Goal: Information Seeking & Learning: Understand process/instructions

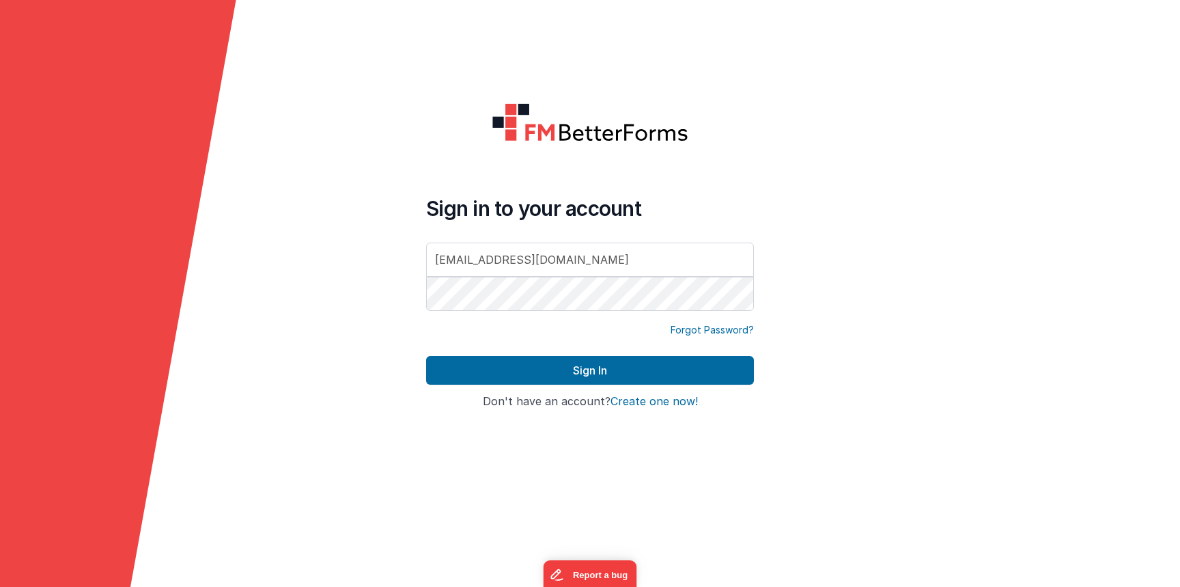
type input "[EMAIL_ADDRESS][DOMAIN_NAME]"
click at [426, 356] on button "Sign In" at bounding box center [590, 370] width 328 height 29
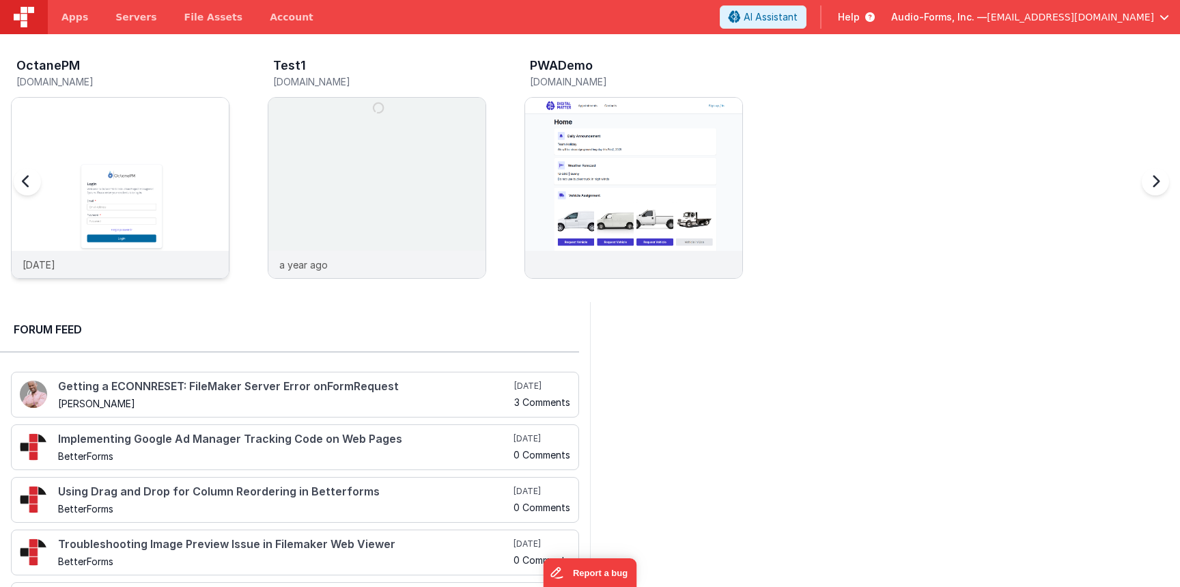
click at [195, 107] on img at bounding box center [120, 206] width 217 height 217
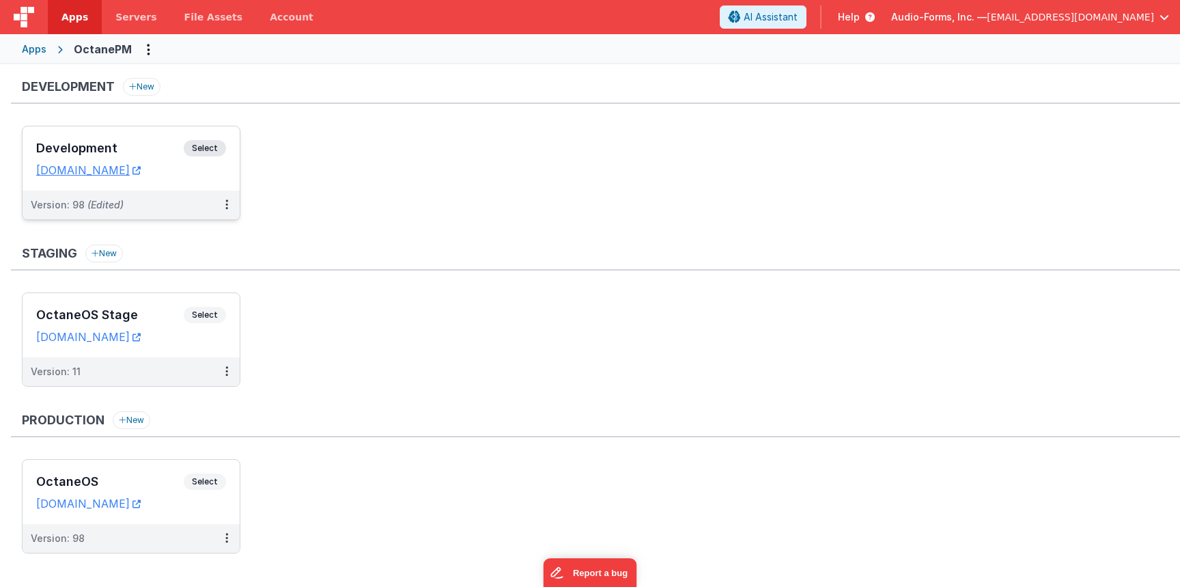
click at [152, 128] on div "Development Select URLs [DOMAIN_NAME]" at bounding box center [131, 158] width 217 height 64
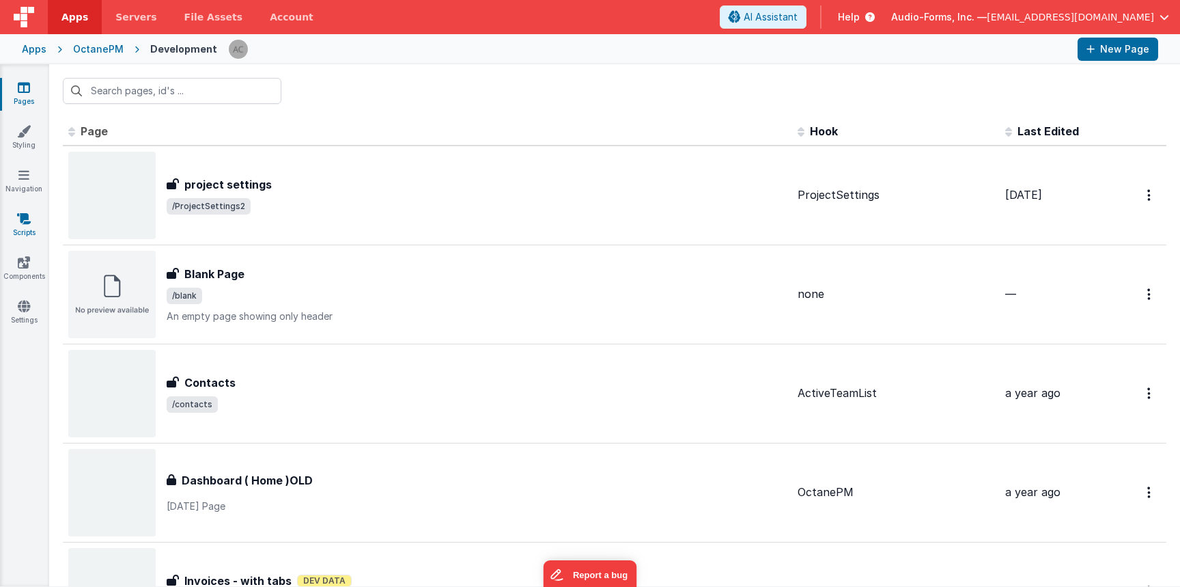
click at [23, 224] on icon at bounding box center [24, 219] width 14 height 14
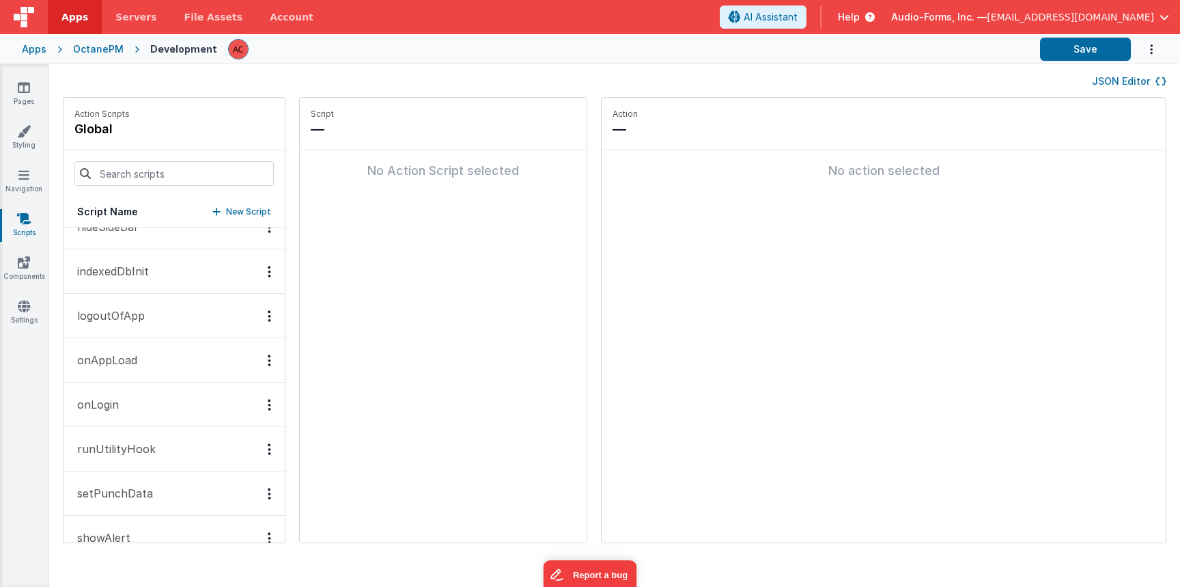
scroll to position [940, 0]
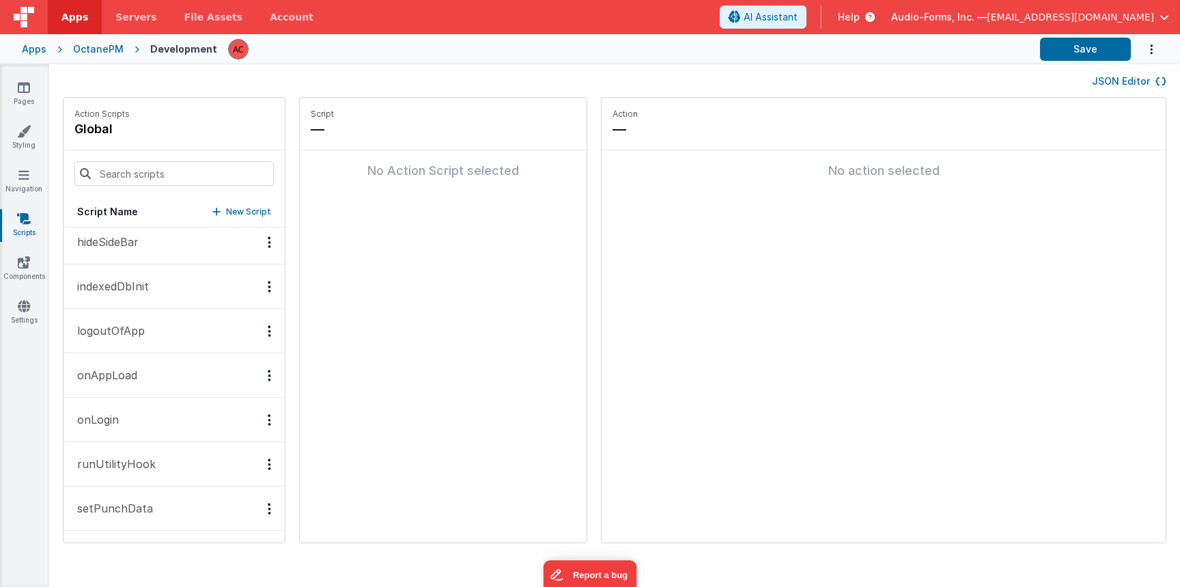
click at [138, 288] on p "indexedDbInit" at bounding box center [109, 286] width 80 height 16
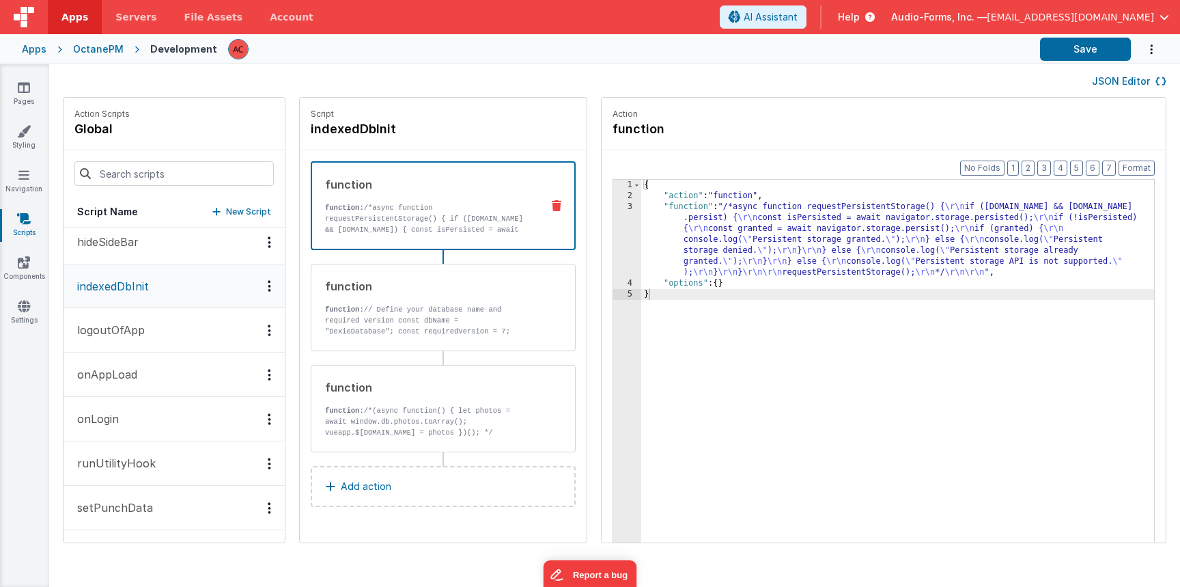
click at [133, 245] on p "hideSideBar" at bounding box center [104, 242] width 70 height 16
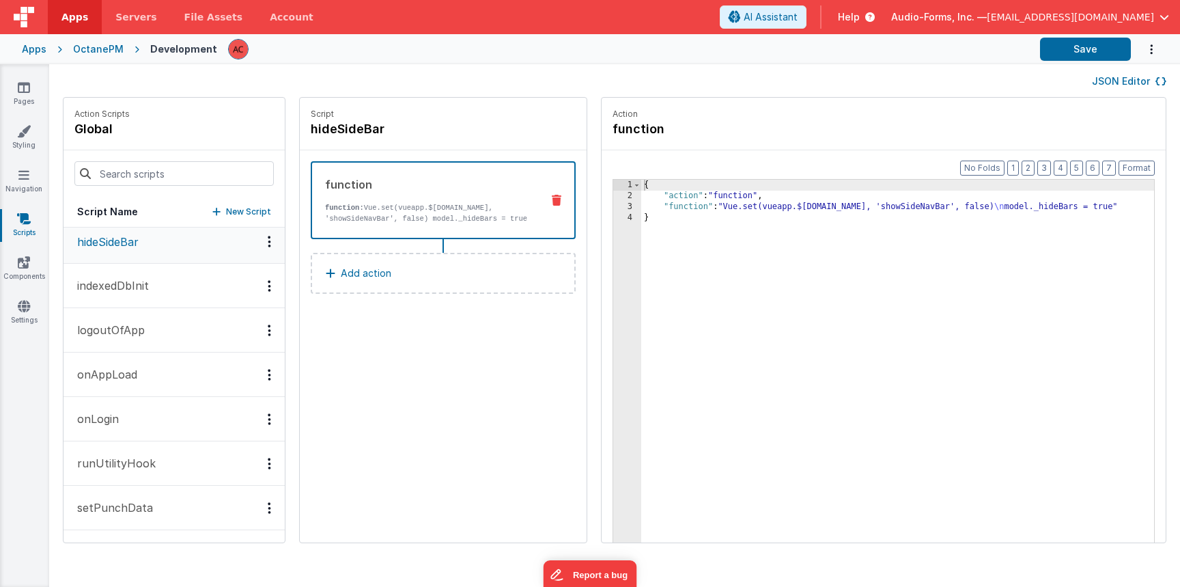
click at [131, 282] on p "indexedDbInit" at bounding box center [109, 285] width 80 height 16
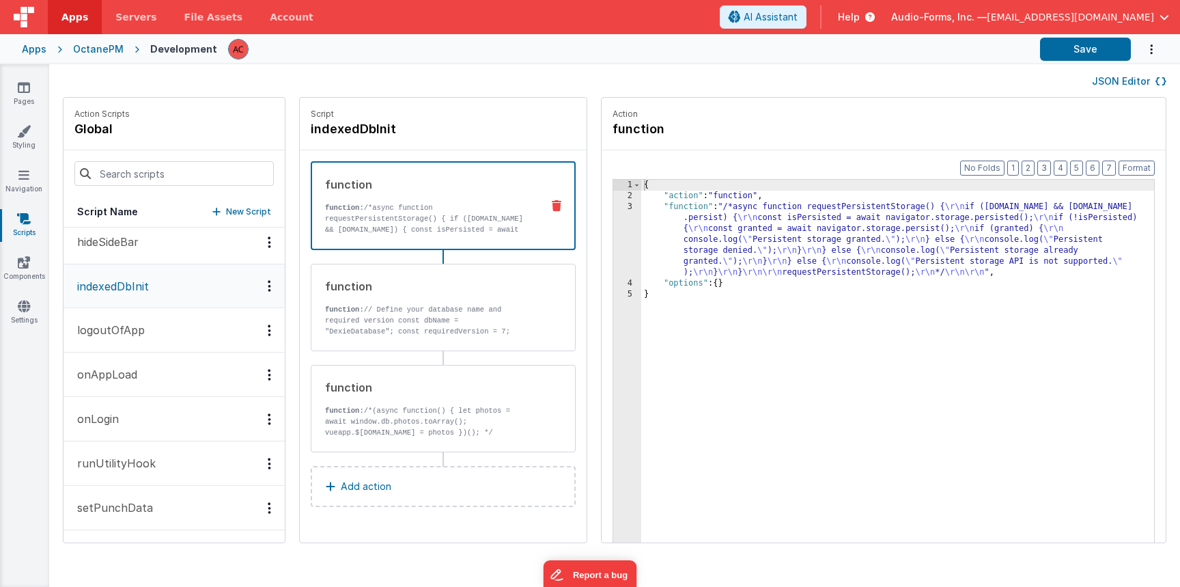
click at [130, 327] on p "logoutOfApp" at bounding box center [107, 330] width 76 height 16
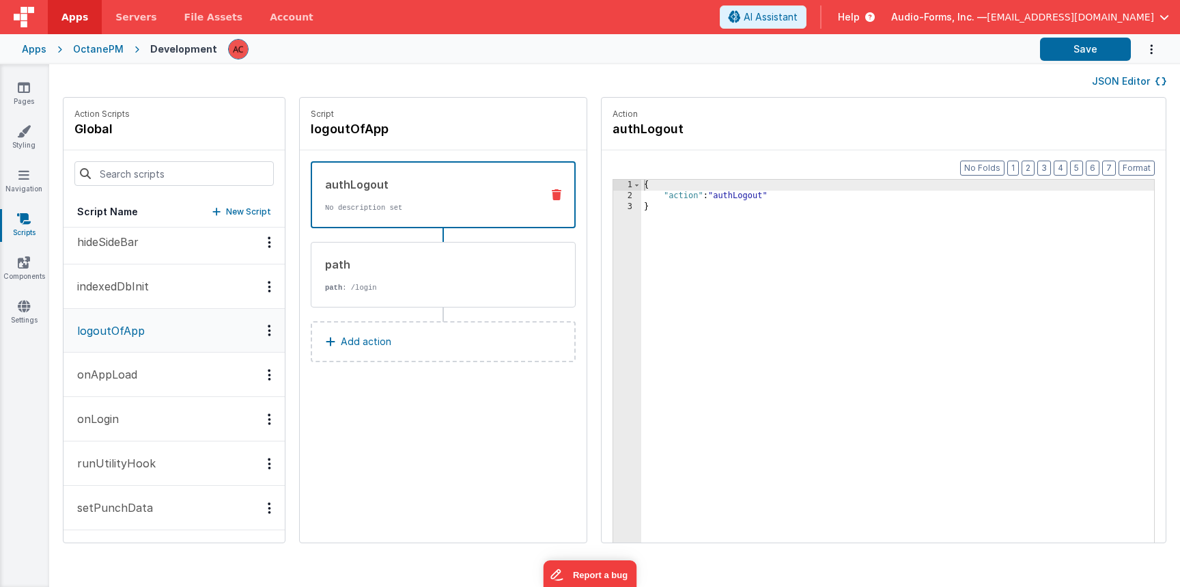
click at [130, 363] on button "onAppLoad" at bounding box center [174, 374] width 221 height 44
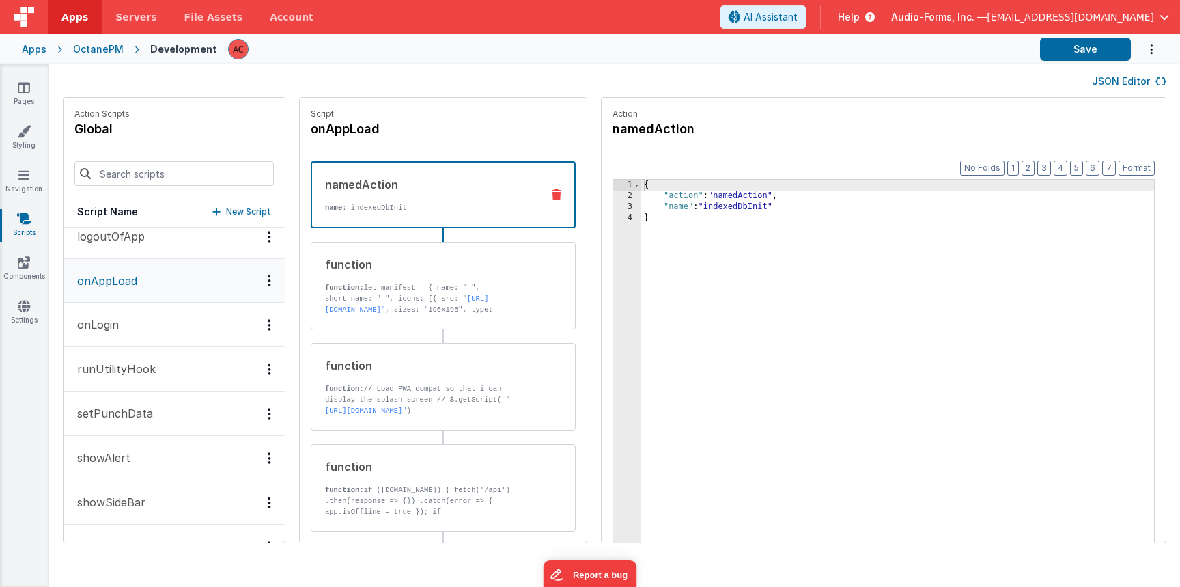
scroll to position [1044, 0]
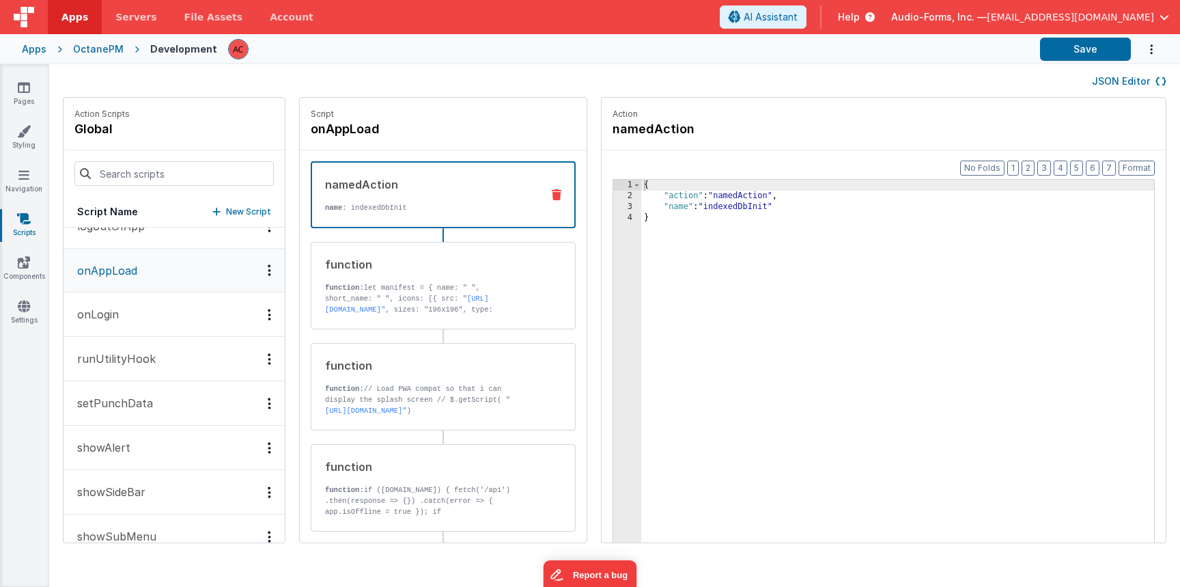
click at [131, 325] on button "onLogin" at bounding box center [174, 314] width 221 height 44
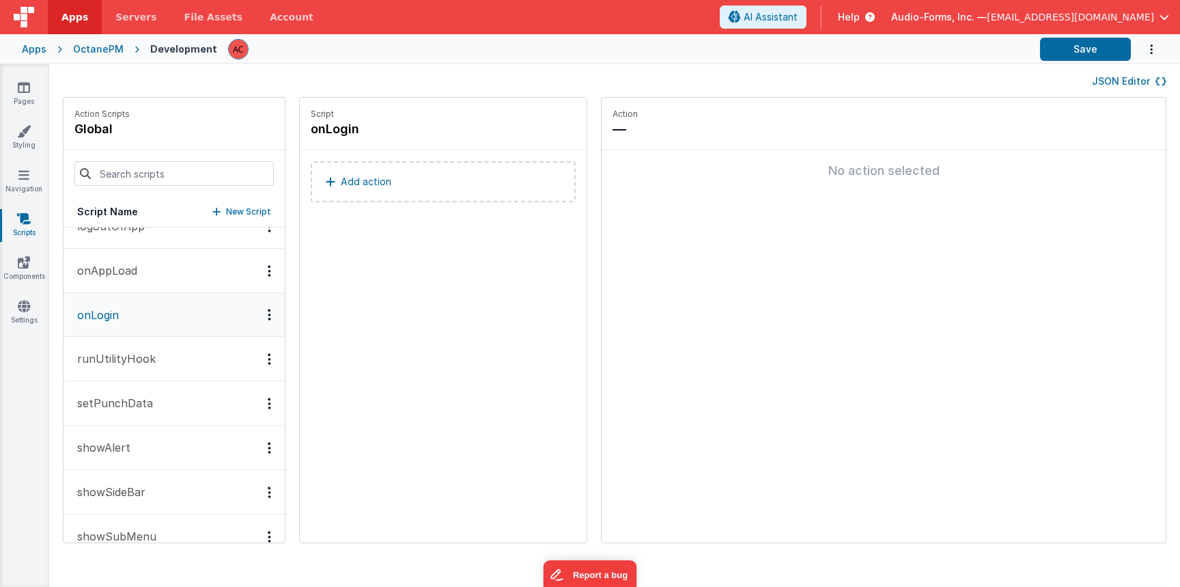
click at [131, 355] on p "runUtilityHook" at bounding box center [112, 358] width 87 height 16
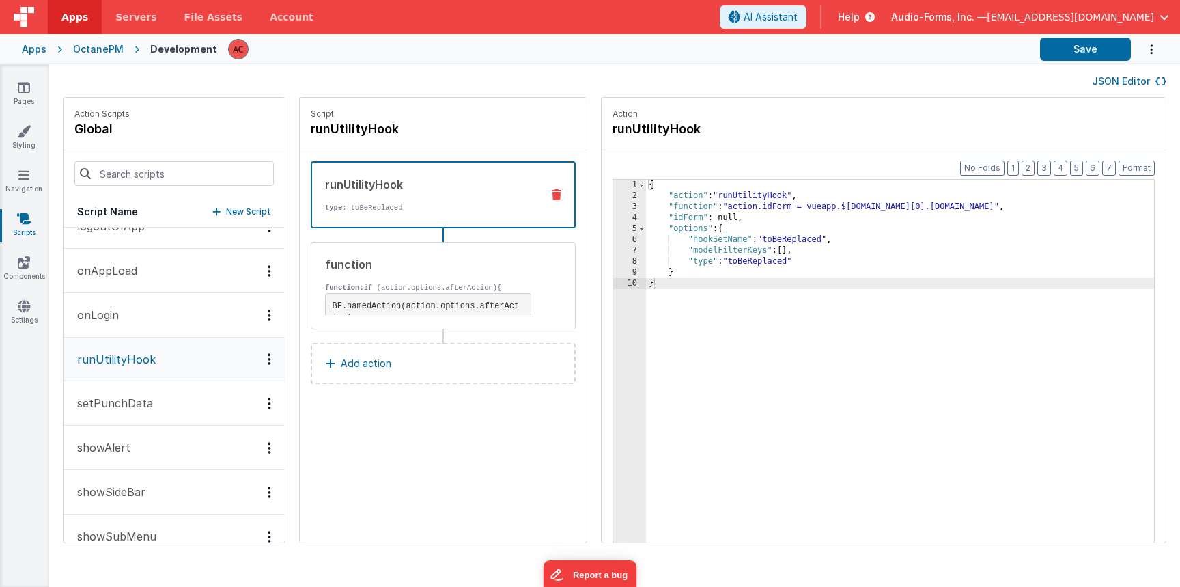
click at [130, 405] on p "setPunchData" at bounding box center [111, 403] width 84 height 16
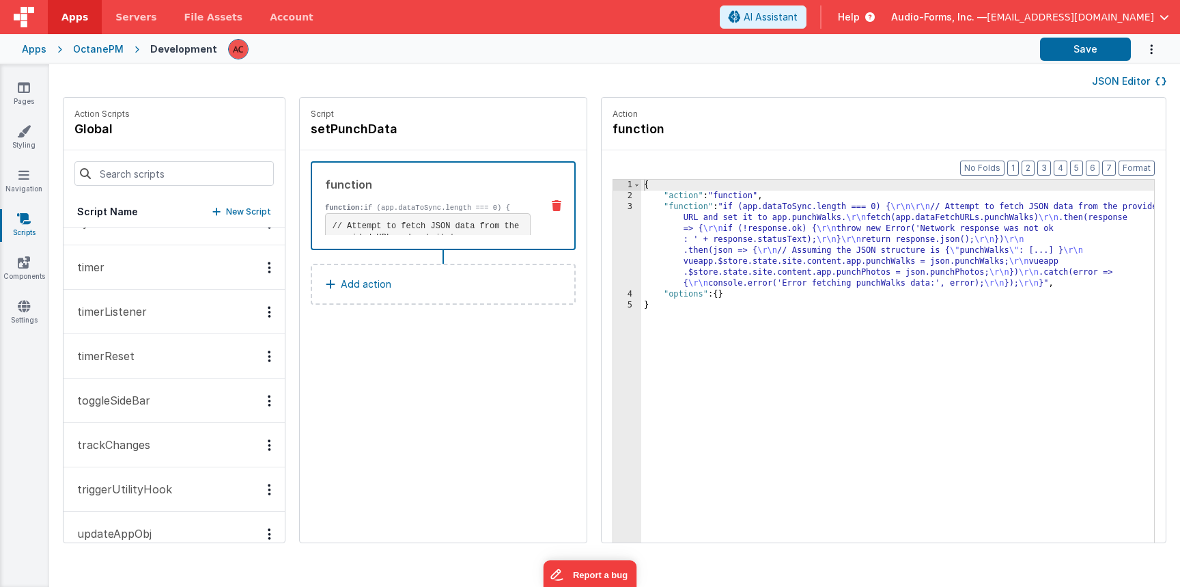
scroll to position [1516, 0]
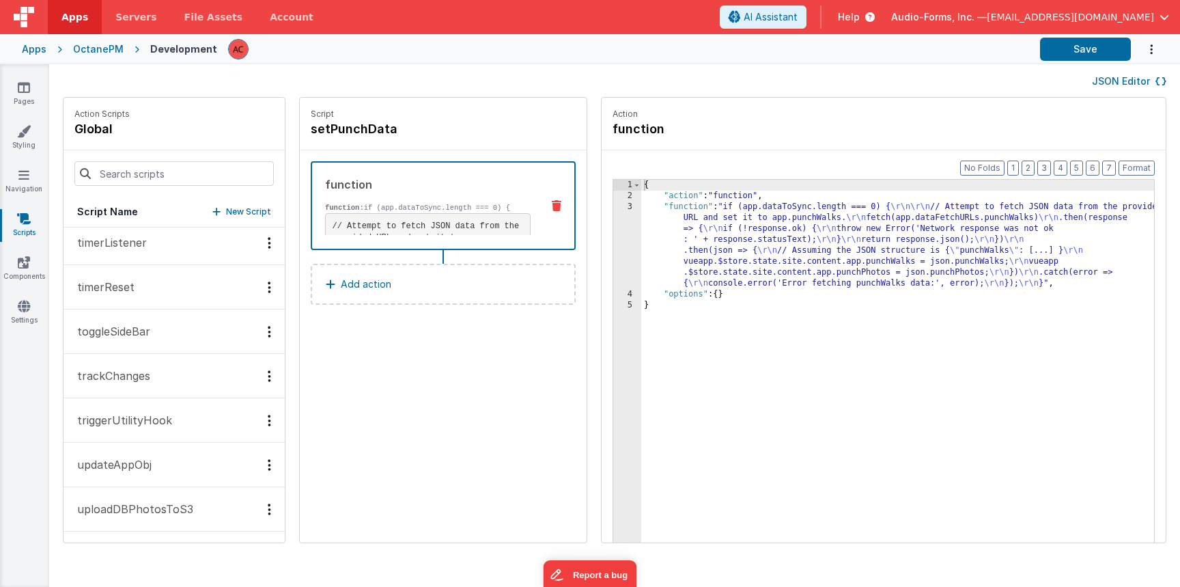
click at [129, 414] on p "triggerUtilityHook" at bounding box center [120, 420] width 103 height 16
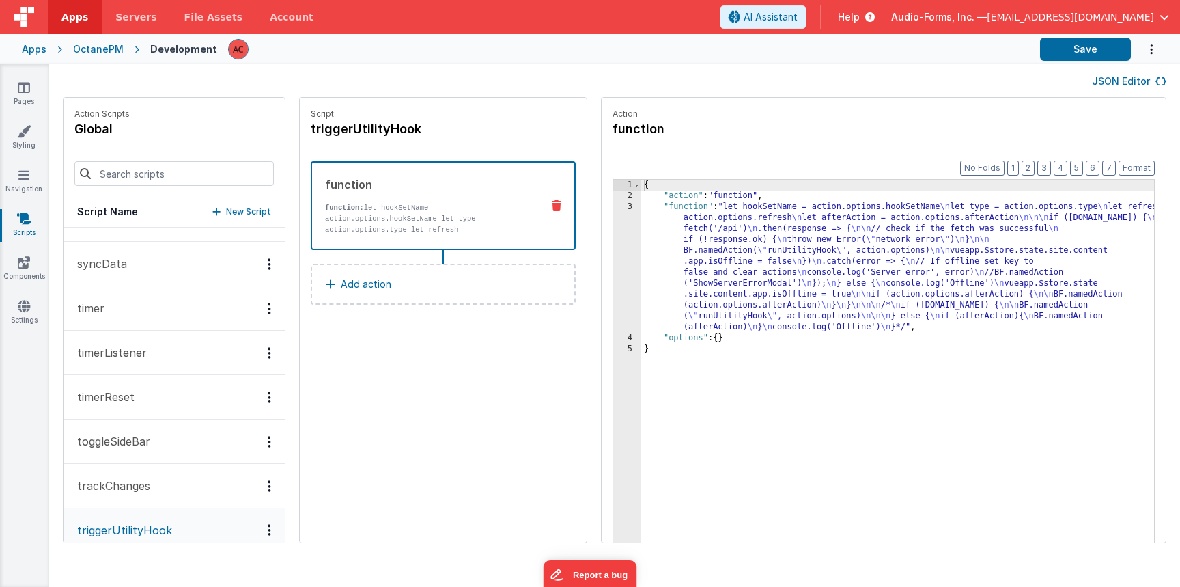
scroll to position [1303, 0]
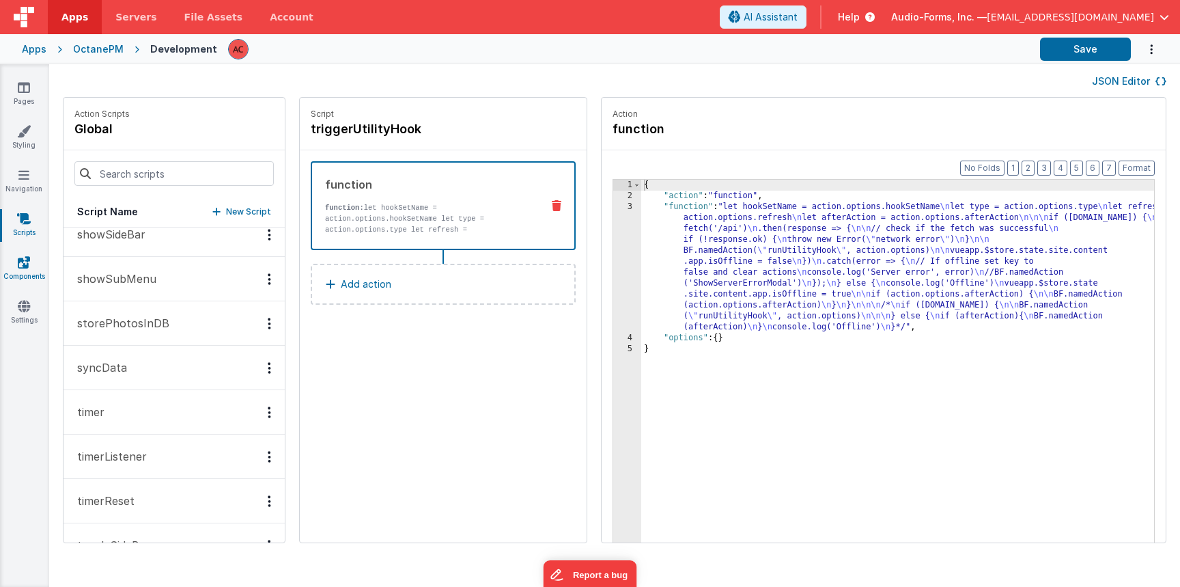
click at [24, 266] on icon at bounding box center [24, 262] width 12 height 14
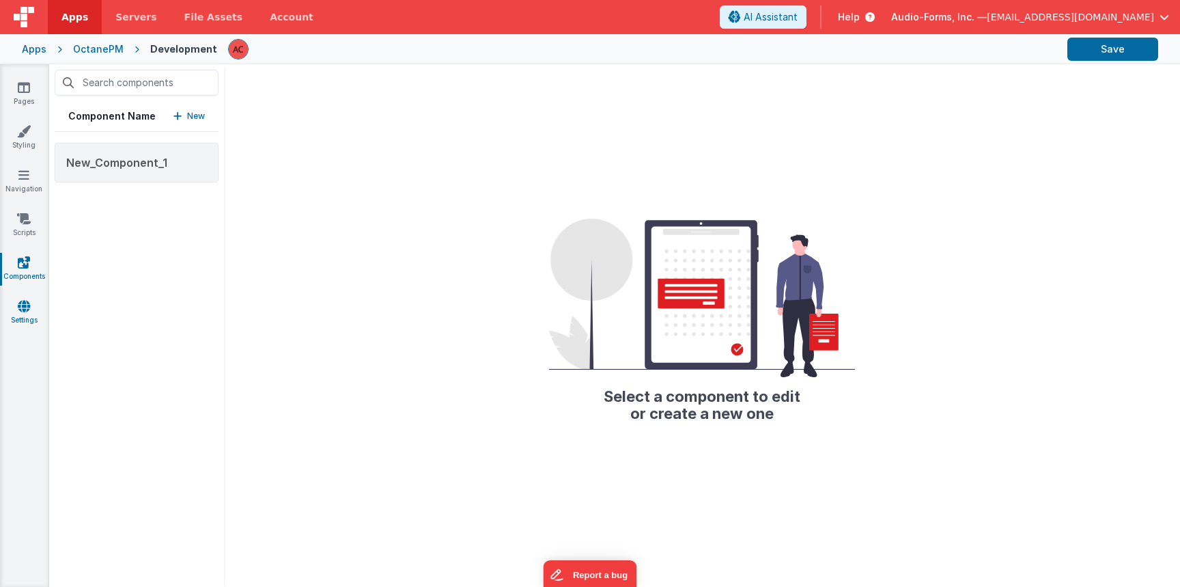
click at [25, 309] on icon at bounding box center [24, 306] width 12 height 14
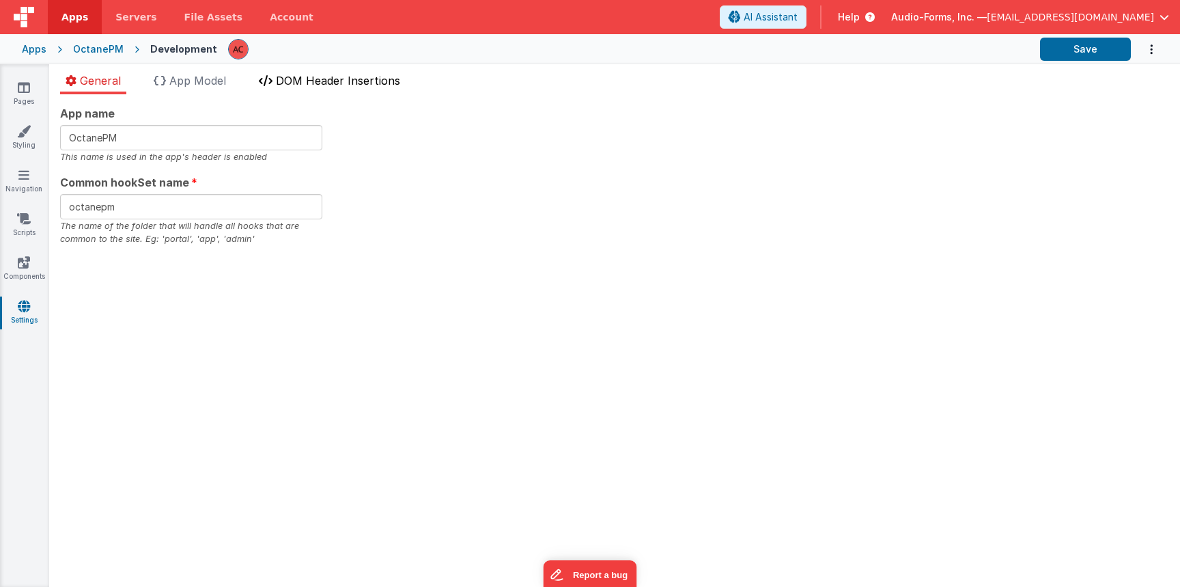
click at [288, 85] on span "DOM Header Insertions" at bounding box center [338, 81] width 124 height 14
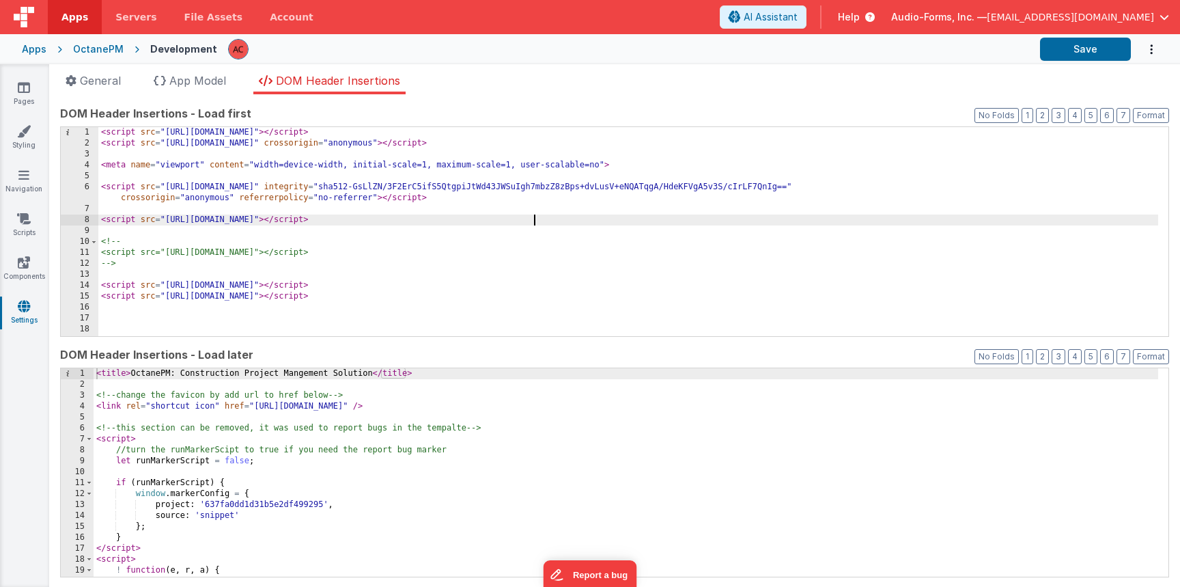
click at [550, 219] on div "< script src = "[URL][DOMAIN_NAME]" > </ script > < script src = "[URL][DOMAIN_…" at bounding box center [628, 242] width 1060 height 231
click at [493, 227] on div "< script src = "[URL][DOMAIN_NAME]" > </ script > < script src = "[URL][DOMAIN_…" at bounding box center [628, 242] width 1060 height 231
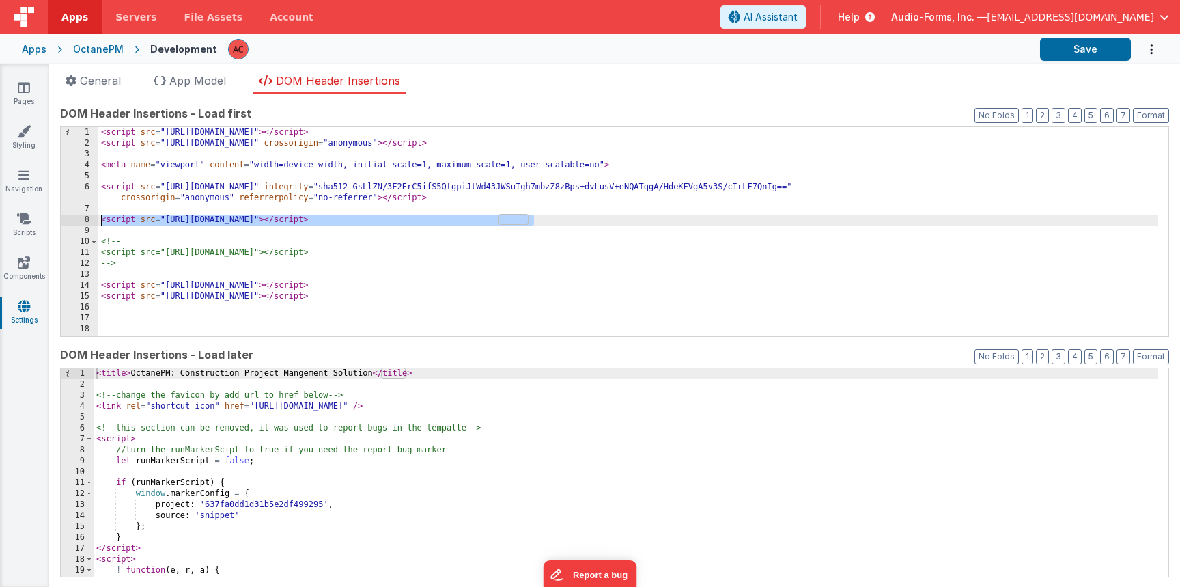
drag, startPoint x: 540, startPoint y: 219, endPoint x: 98, endPoint y: 222, distance: 442.0
click at [98, 222] on div "1 2 3 4 5 6 7 8 9 10 11 12 13 14 15 16 17 18 19 20 < script src = "[URL][DOMAIN…" at bounding box center [614, 231] width 1109 height 210
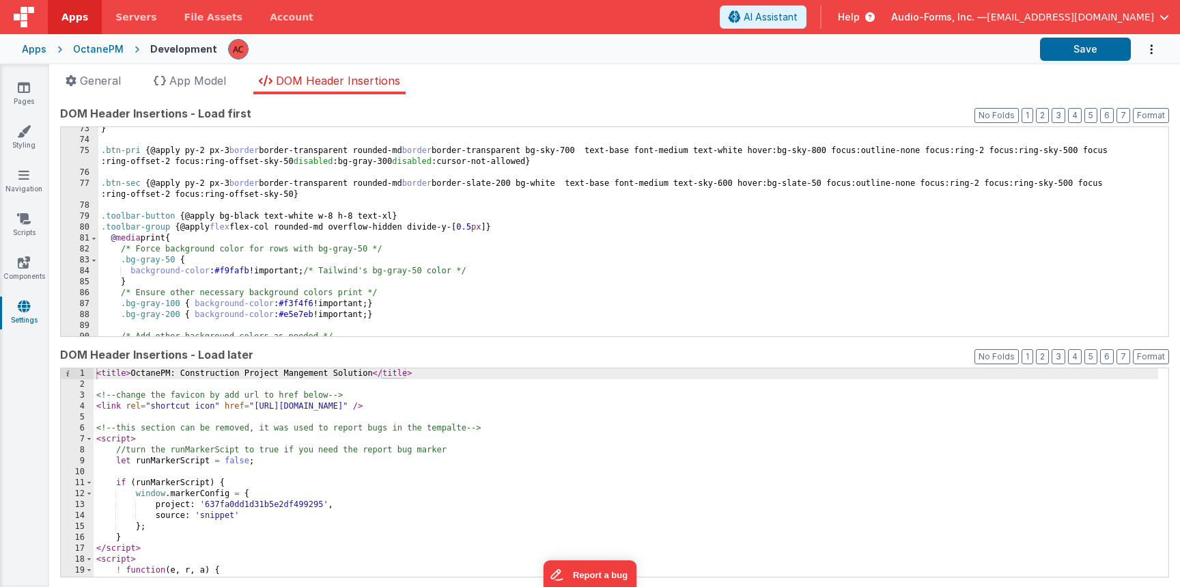
scroll to position [801, 0]
click at [208, 79] on span "App Model" at bounding box center [197, 81] width 57 height 14
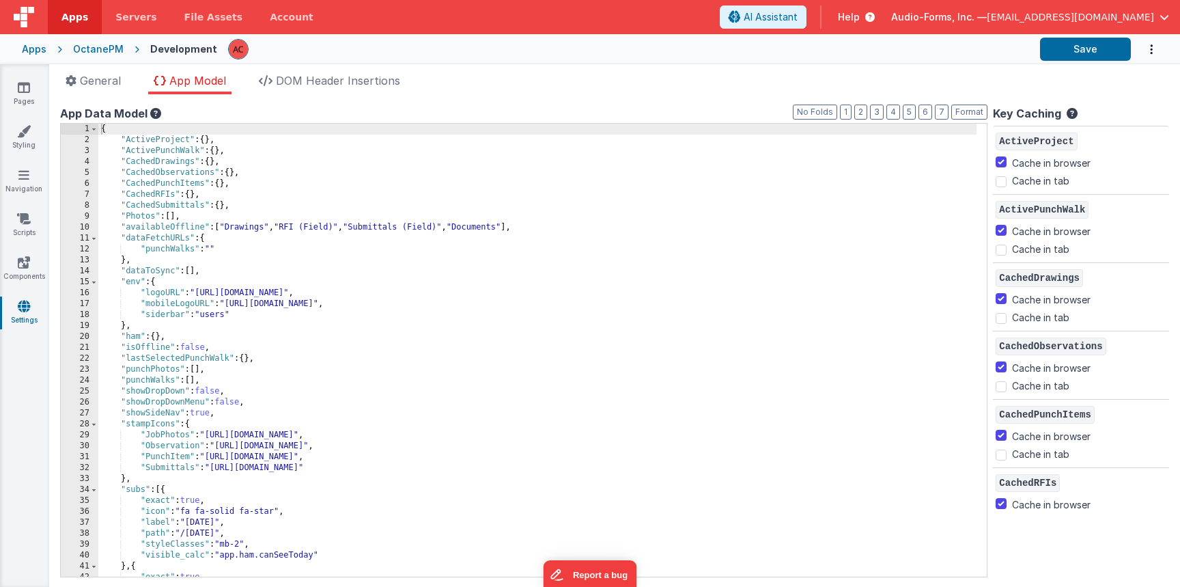
scroll to position [0, 0]
click at [326, 79] on span "DOM Header Insertions" at bounding box center [338, 81] width 124 height 14
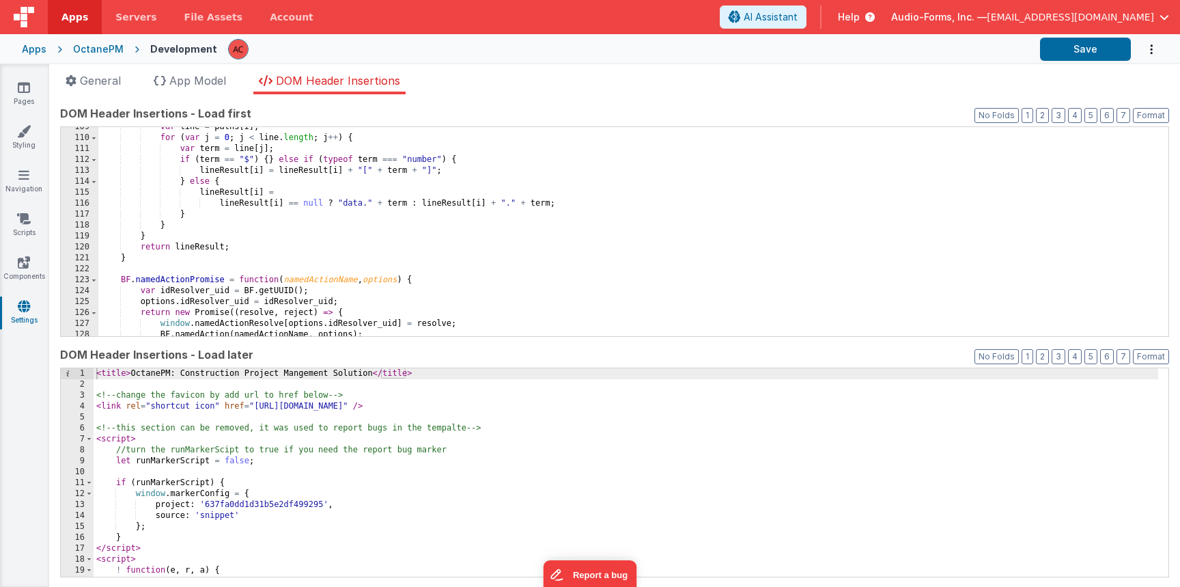
scroll to position [1266, 0]
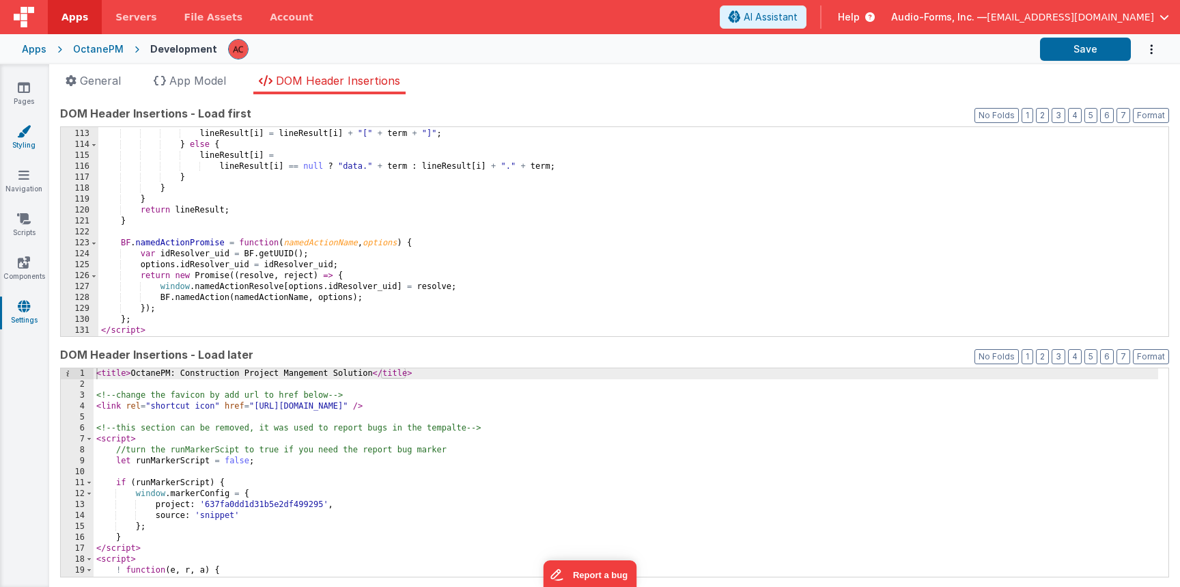
click at [24, 138] on link "Styling" at bounding box center [23, 137] width 49 height 27
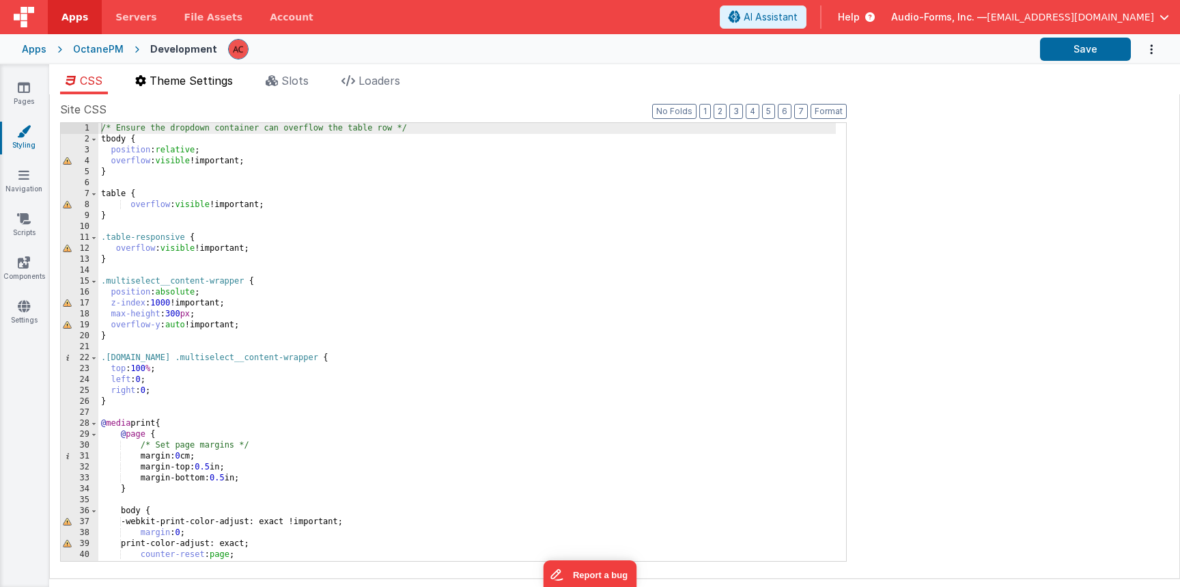
click at [216, 86] on span "Theme Settings" at bounding box center [191, 81] width 83 height 14
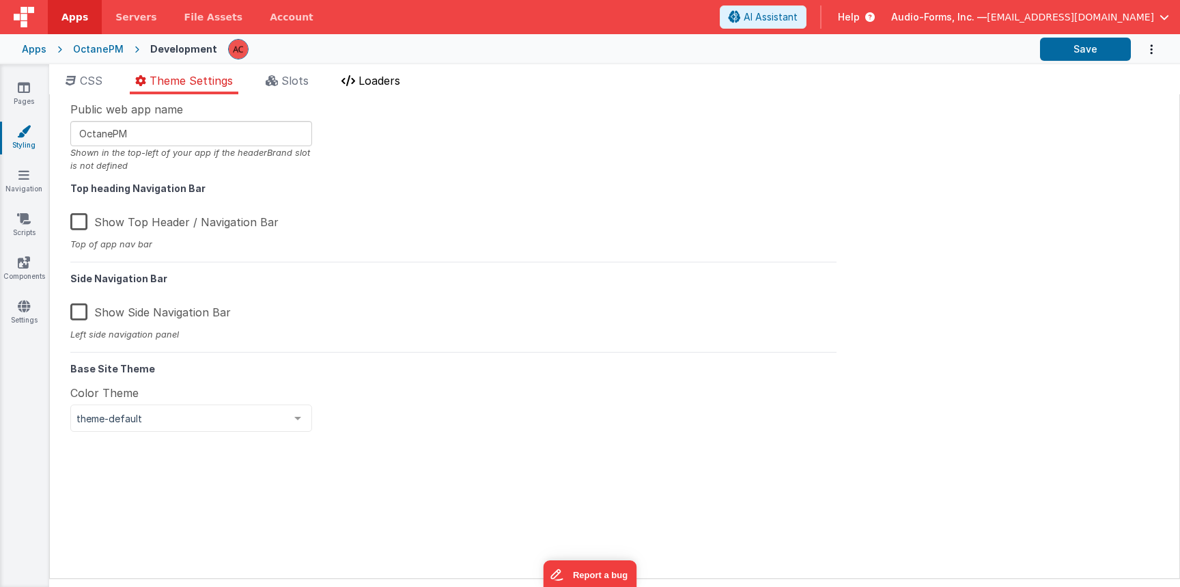
click at [349, 83] on icon at bounding box center [349, 80] width 14 height 11
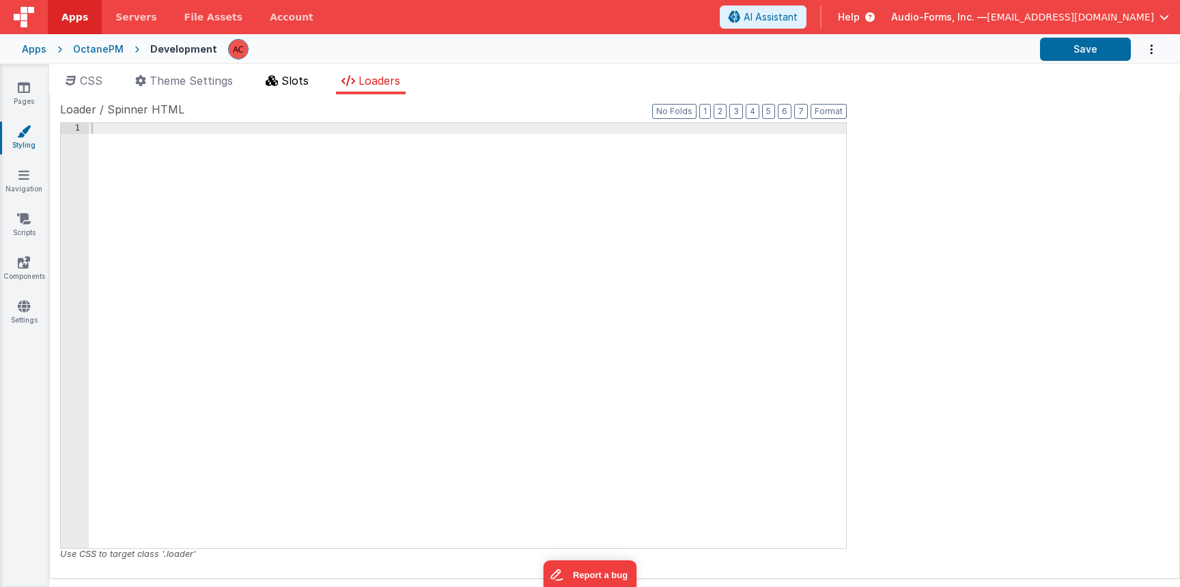
click at [283, 72] on li "Slots" at bounding box center [287, 83] width 54 height 22
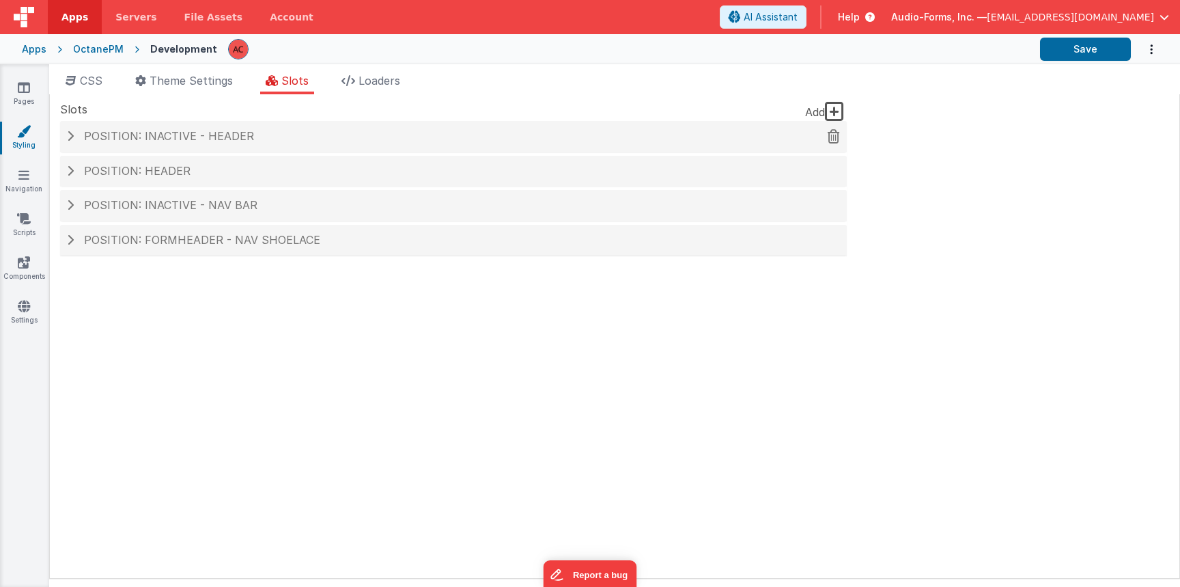
click at [84, 134] on span "Position: inactive - header" at bounding box center [169, 136] width 170 height 14
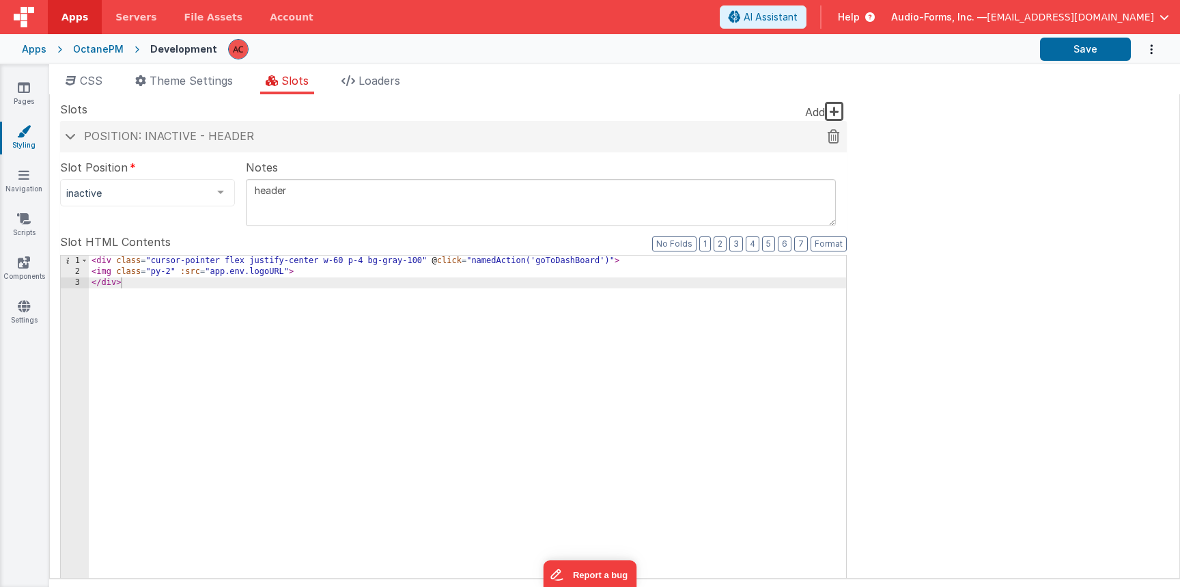
click at [84, 134] on span "Position: inactive - header" at bounding box center [169, 136] width 170 height 14
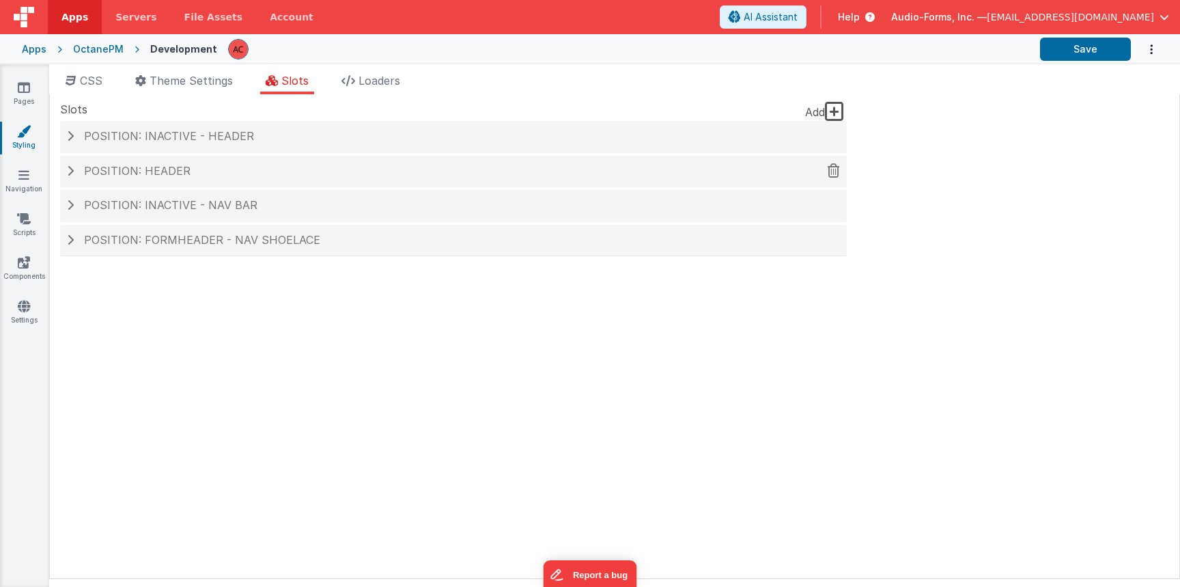
click at [72, 167] on span at bounding box center [70, 170] width 7 height 11
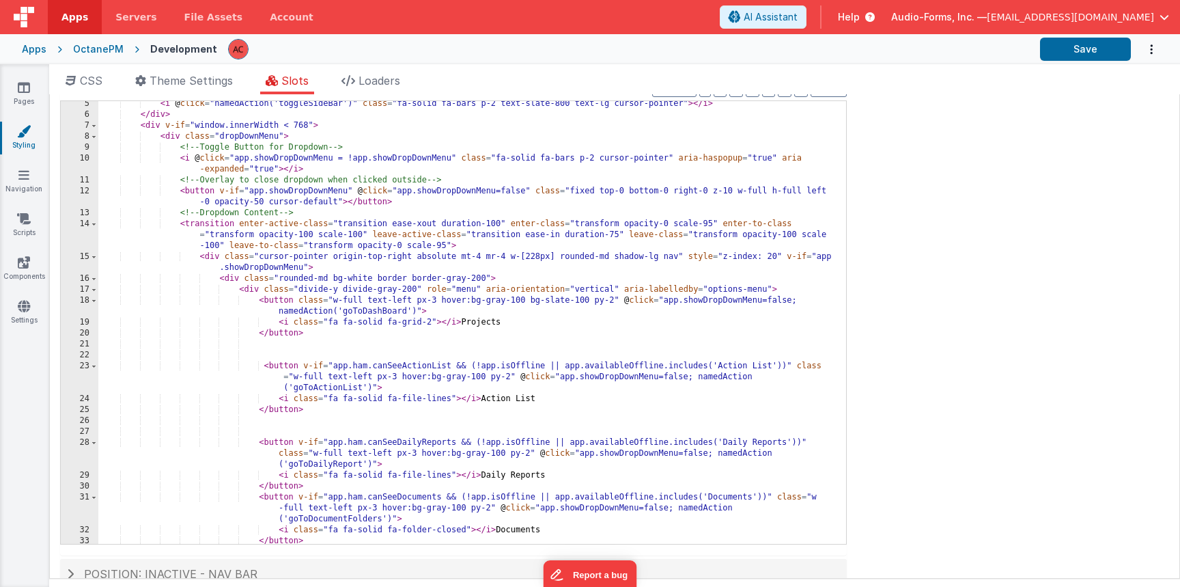
scroll to position [46, 0]
click at [220, 85] on span "Theme Settings" at bounding box center [191, 81] width 83 height 14
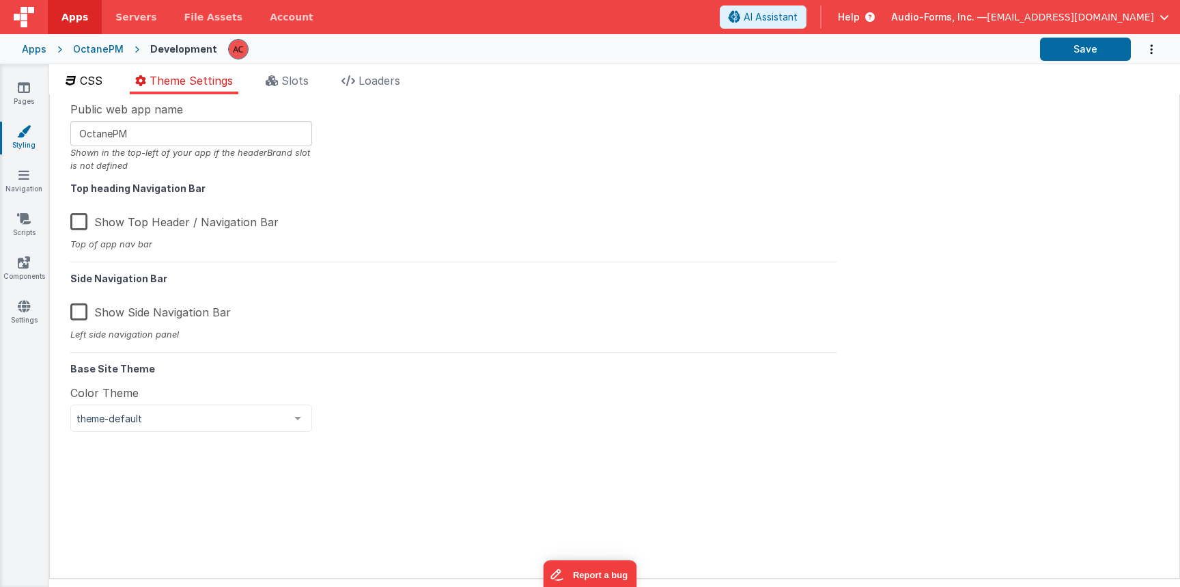
click at [98, 83] on span "CSS" at bounding box center [91, 81] width 23 height 14
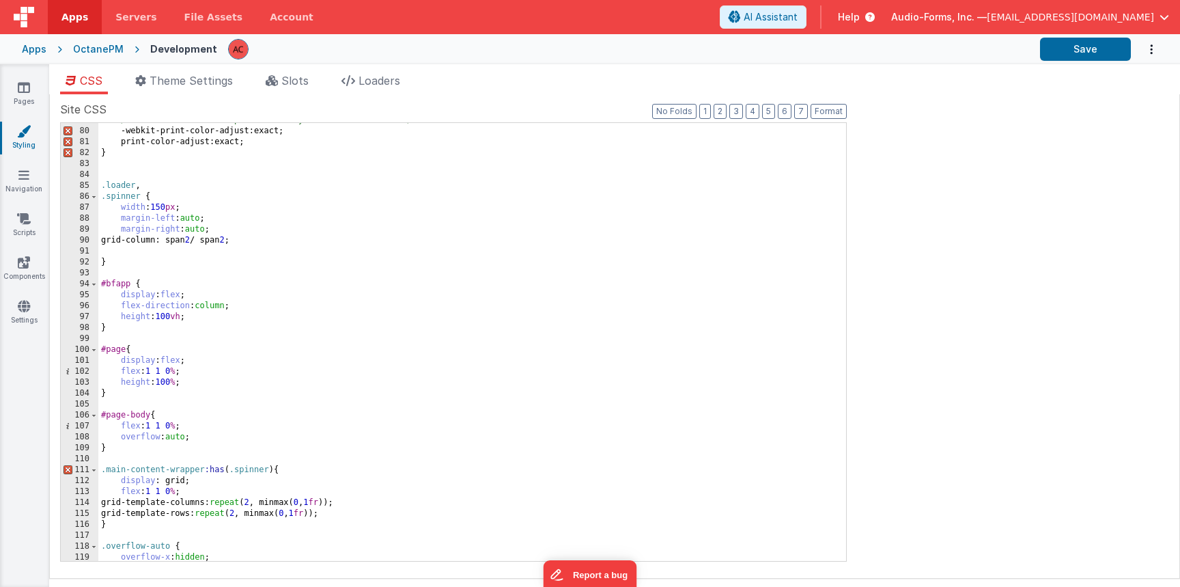
scroll to position [246, 0]
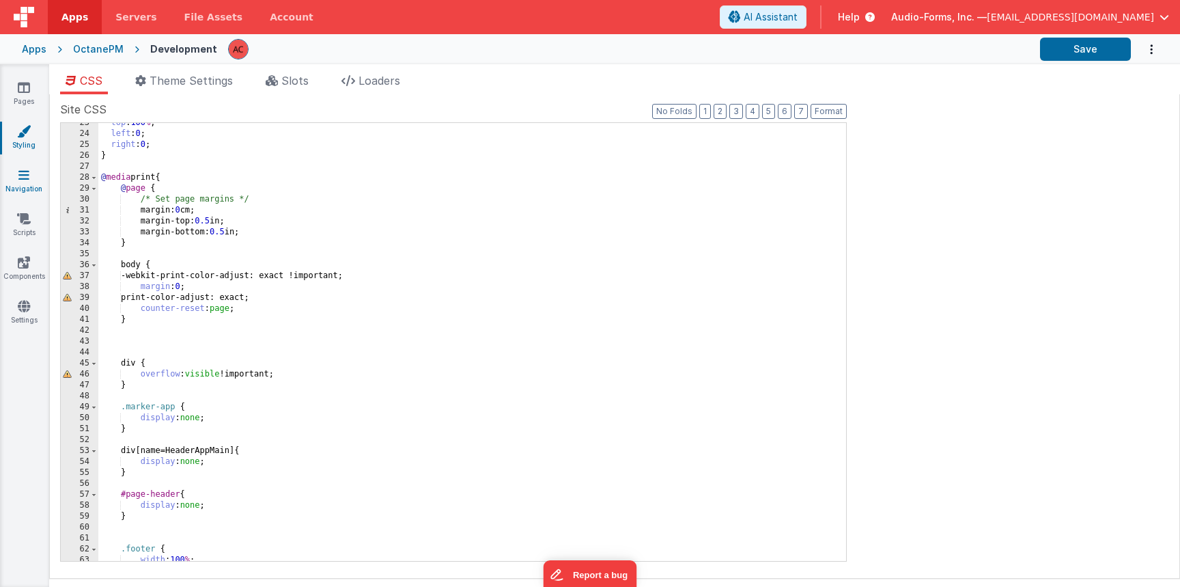
click at [12, 177] on link "Navigation" at bounding box center [23, 181] width 49 height 27
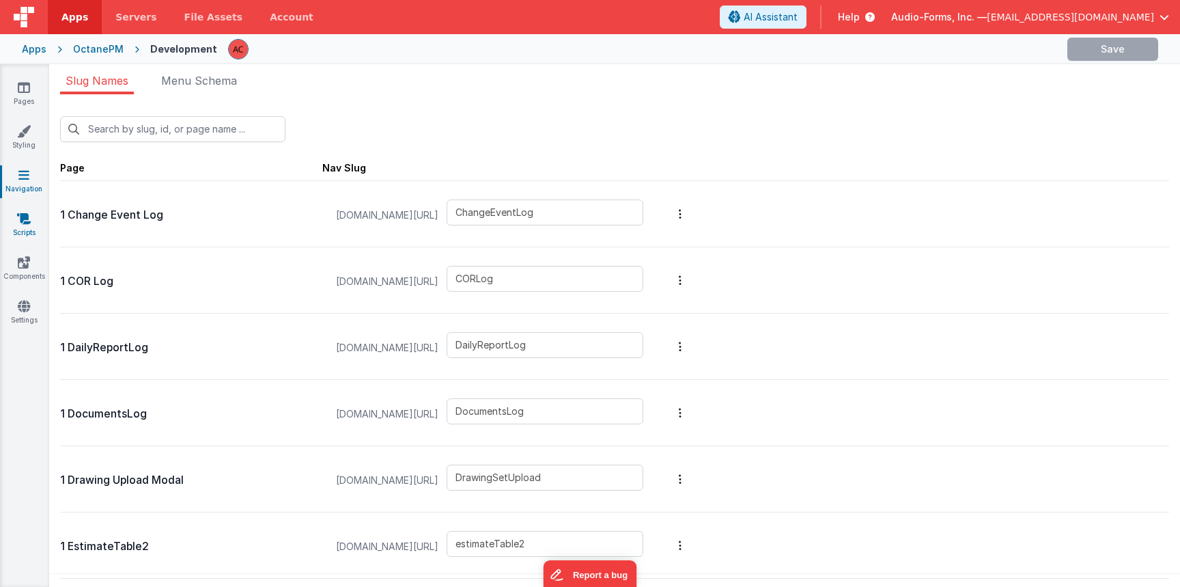
click at [23, 224] on icon at bounding box center [24, 219] width 14 height 14
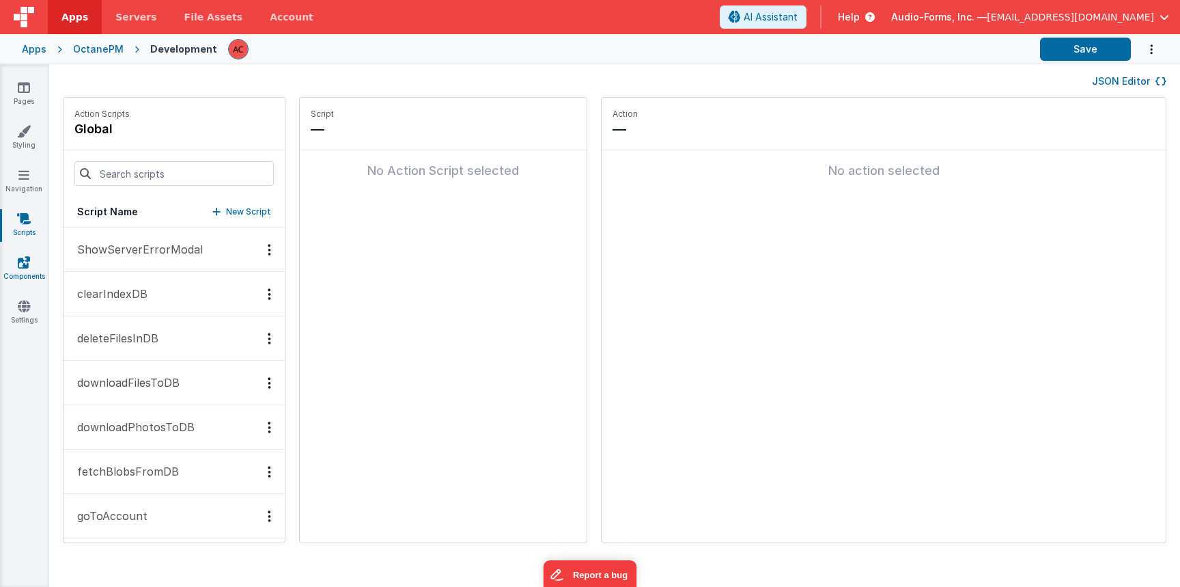
click at [20, 266] on icon at bounding box center [24, 262] width 12 height 14
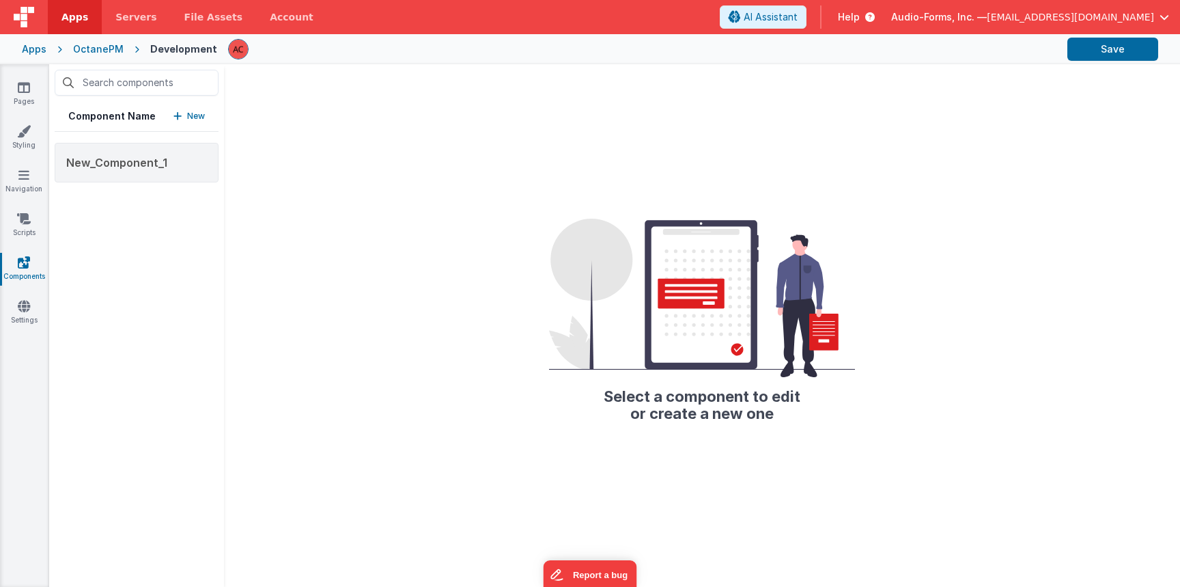
click at [27, 297] on div "Pages Styling Navigation Scripts Components Settings" at bounding box center [24, 325] width 49 height 523
click at [25, 303] on icon at bounding box center [24, 306] width 12 height 14
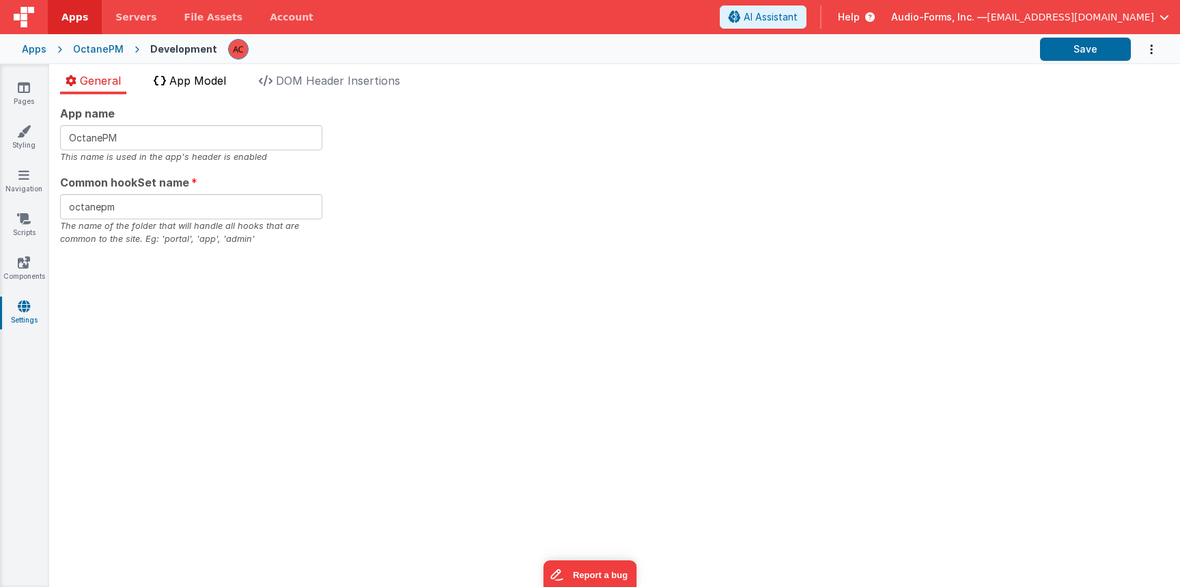
click at [195, 83] on span "App Model" at bounding box center [197, 81] width 57 height 14
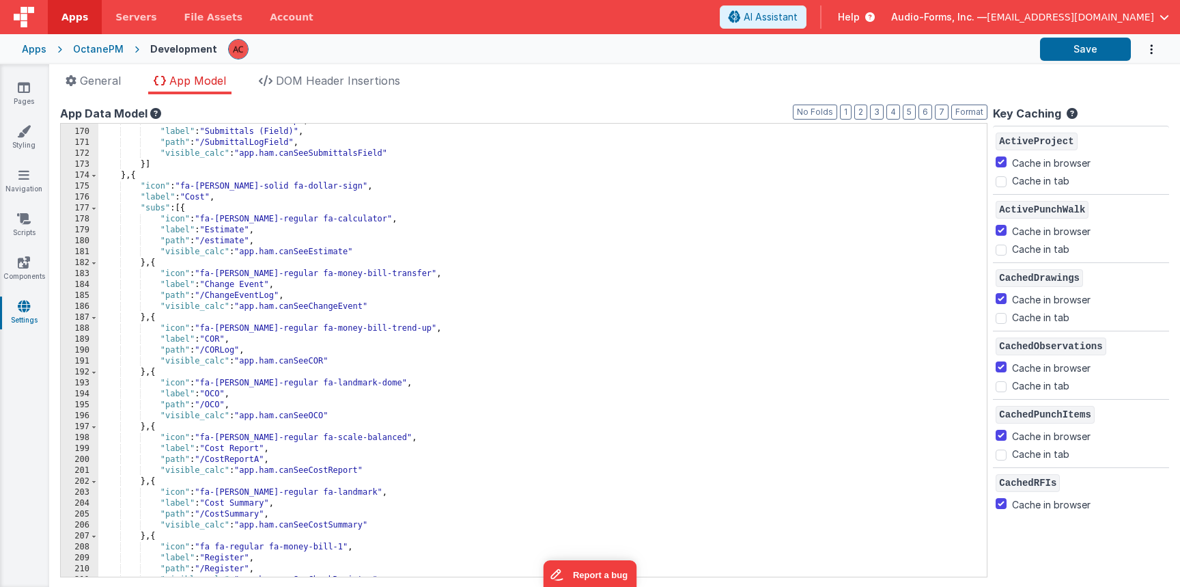
scroll to position [2651, 0]
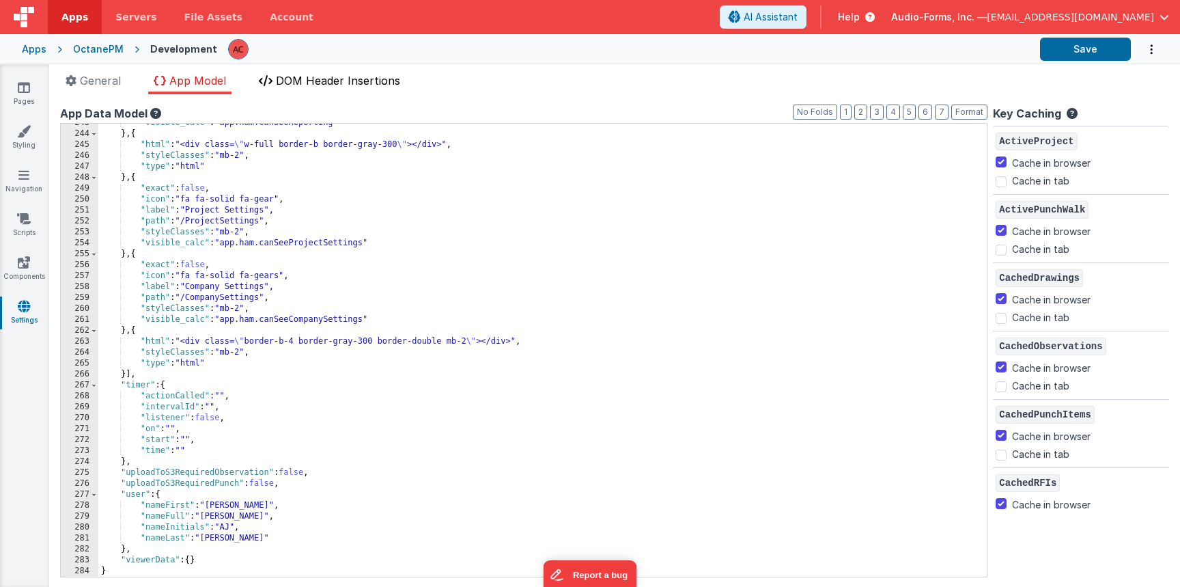
click at [349, 85] on span "DOM Header Insertions" at bounding box center [338, 81] width 124 height 14
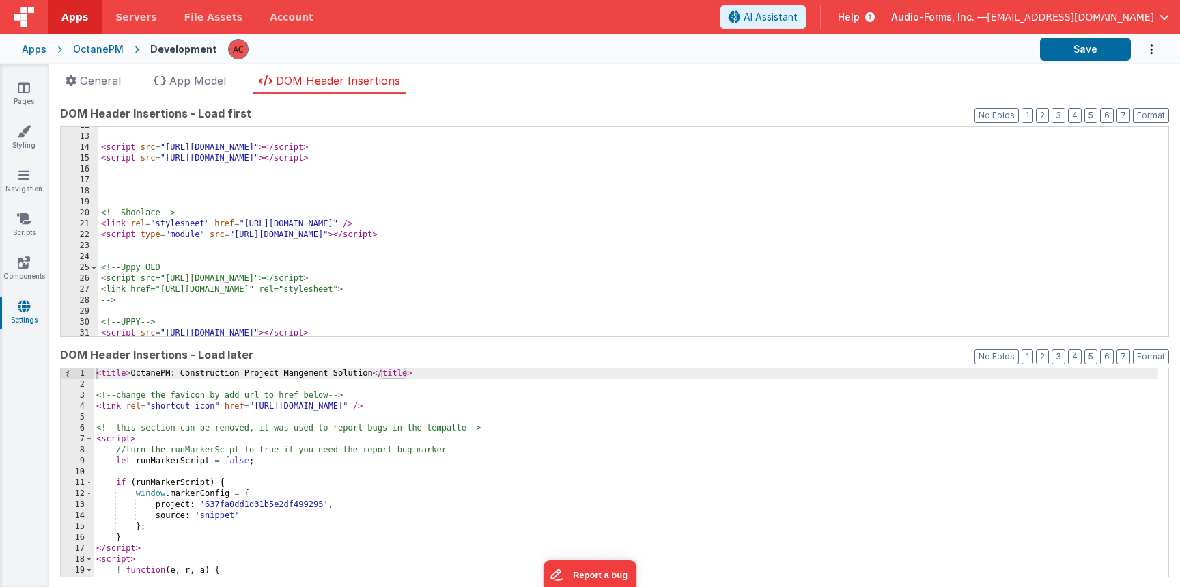
scroll to position [114, 0]
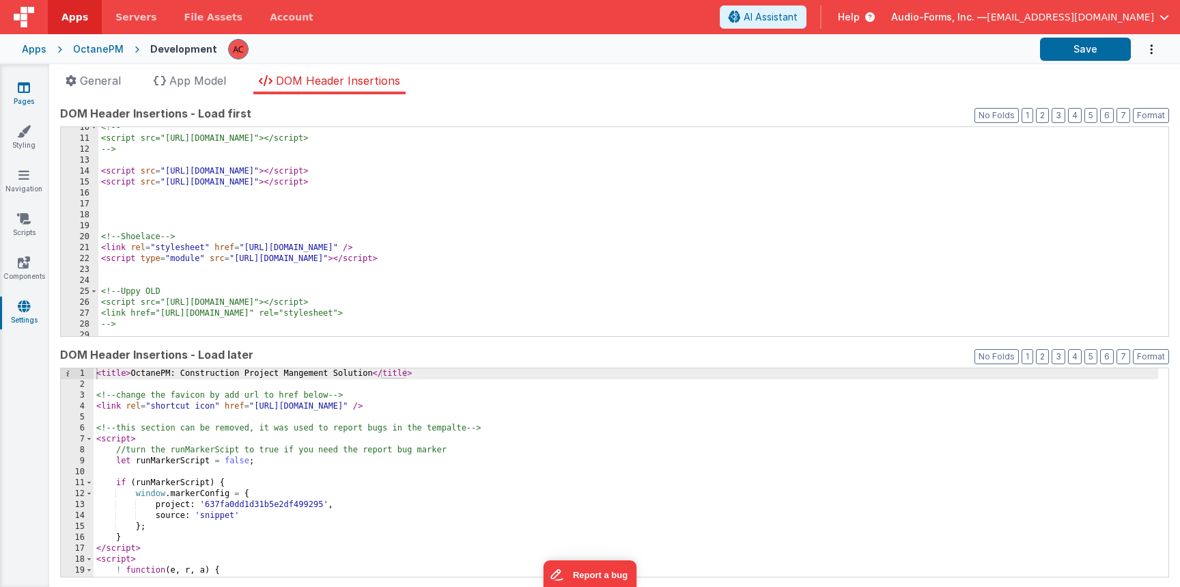
click at [21, 89] on icon at bounding box center [24, 88] width 12 height 14
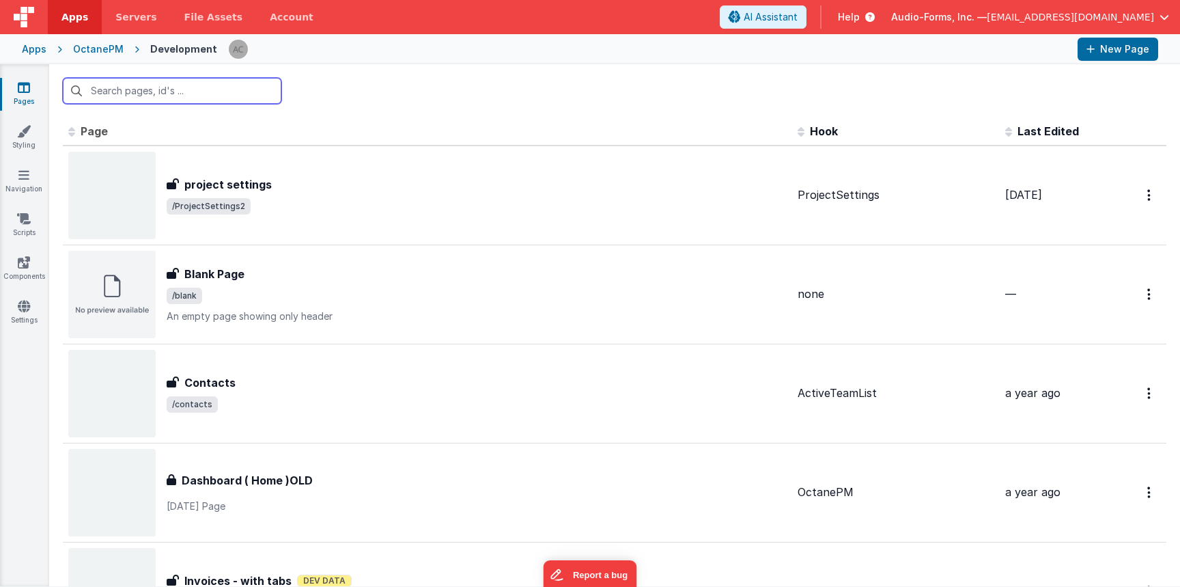
click at [140, 81] on input "text" at bounding box center [172, 91] width 219 height 26
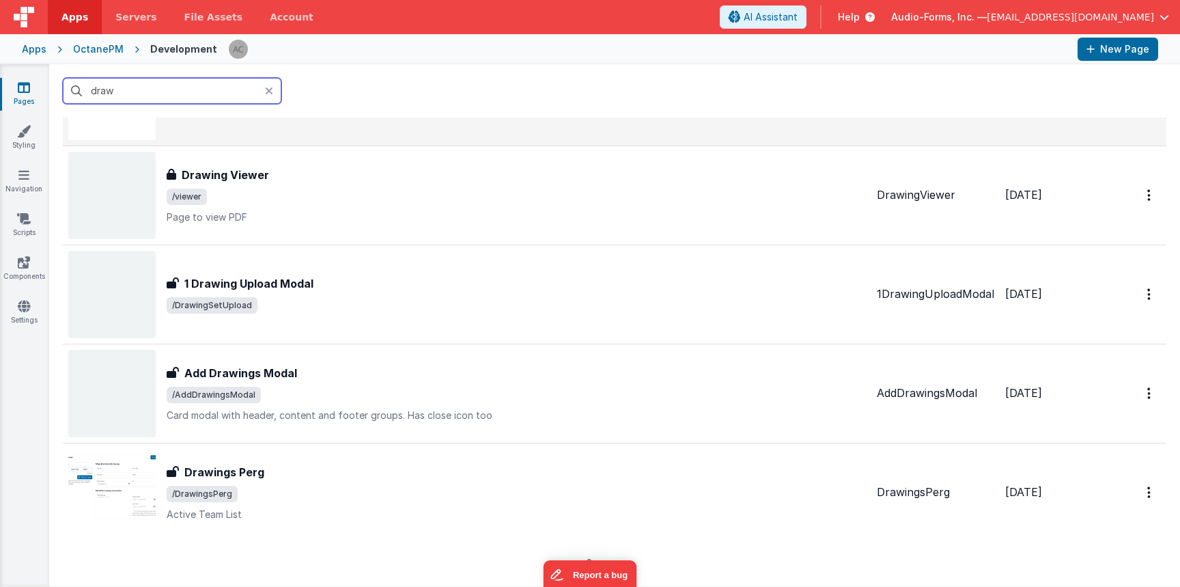
scroll to position [214, 0]
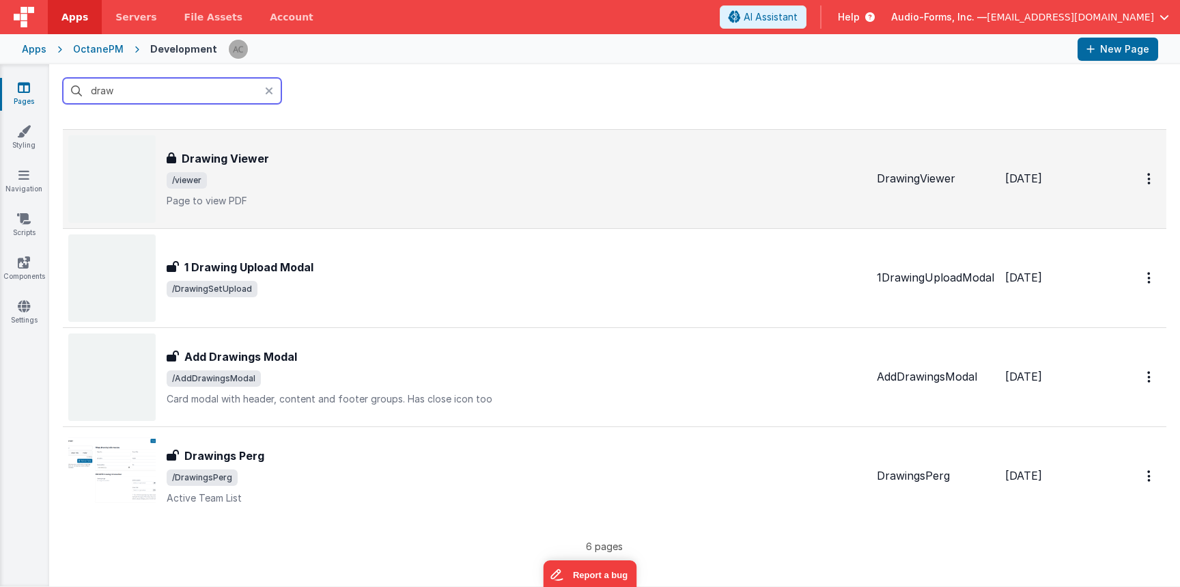
type input "draw"
click at [360, 195] on p "Page to view PDF" at bounding box center [517, 201] width 700 height 14
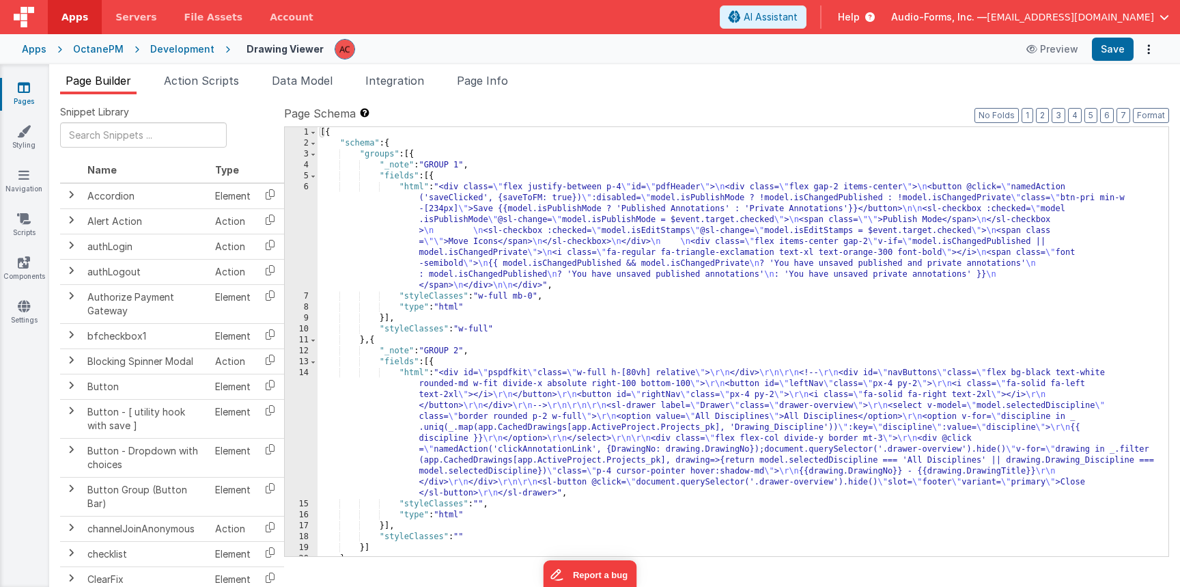
scroll to position [19, 0]
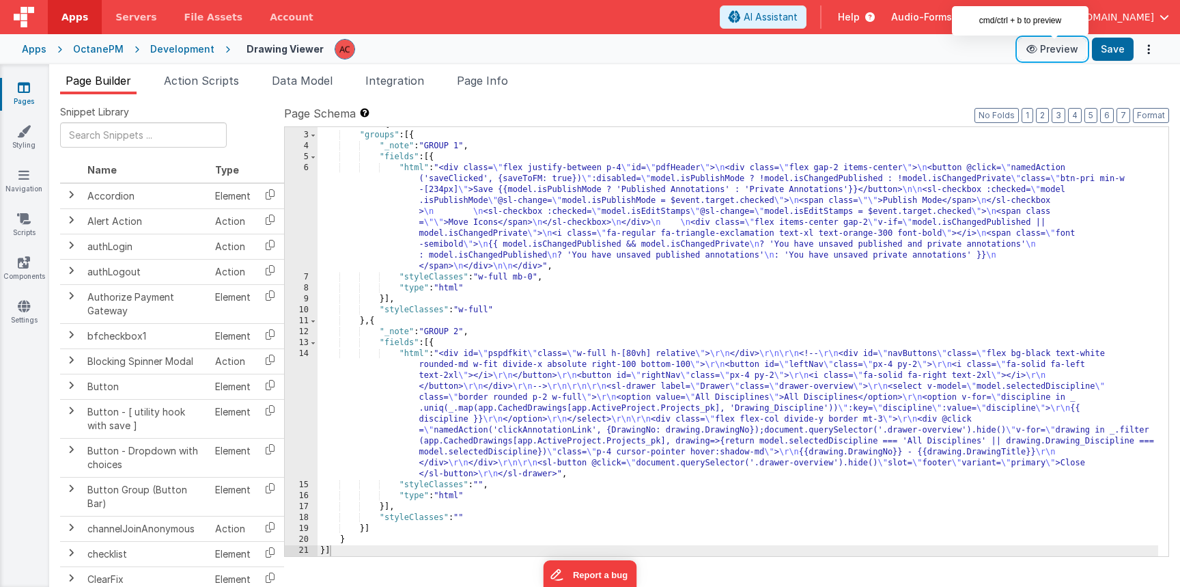
click at [1053, 57] on button "Preview" at bounding box center [1053, 49] width 68 height 22
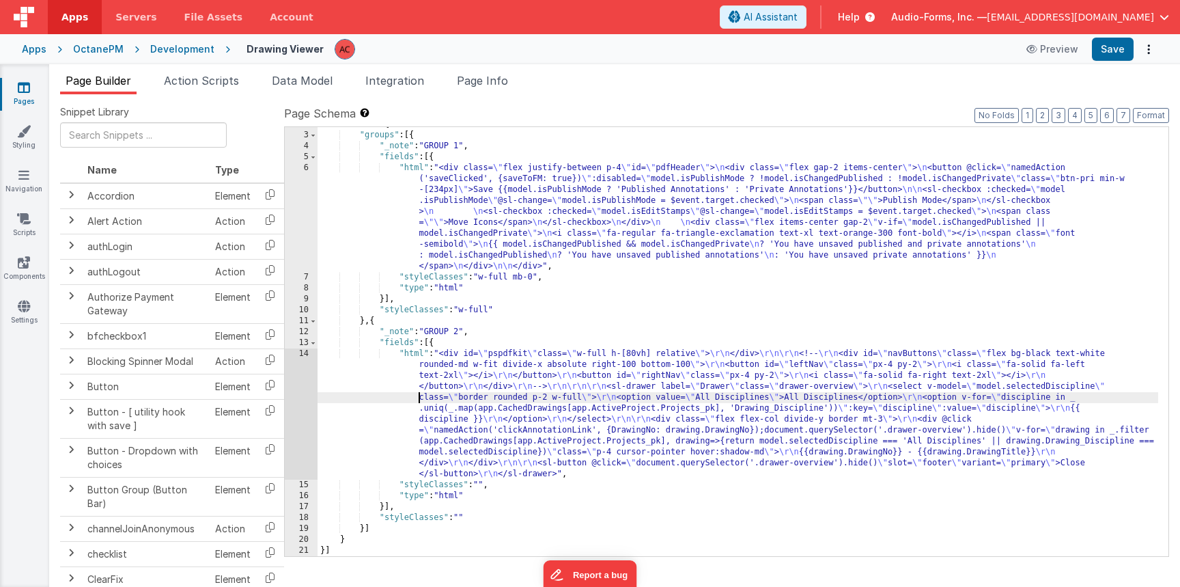
click at [390, 394] on div ""schema" : { "groups" : [{ "_note" : "GROUP 1" , "fields" : [{ "html" : "<div c…" at bounding box center [738, 344] width 841 height 451
click at [301, 353] on div "14" at bounding box center [301, 413] width 33 height 131
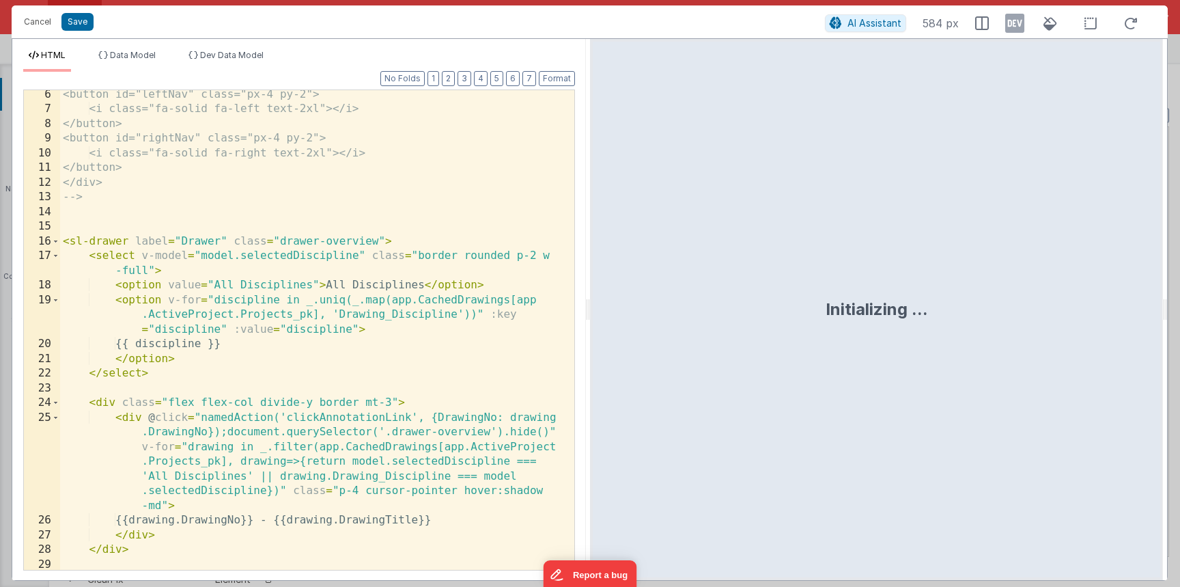
scroll to position [137, 0]
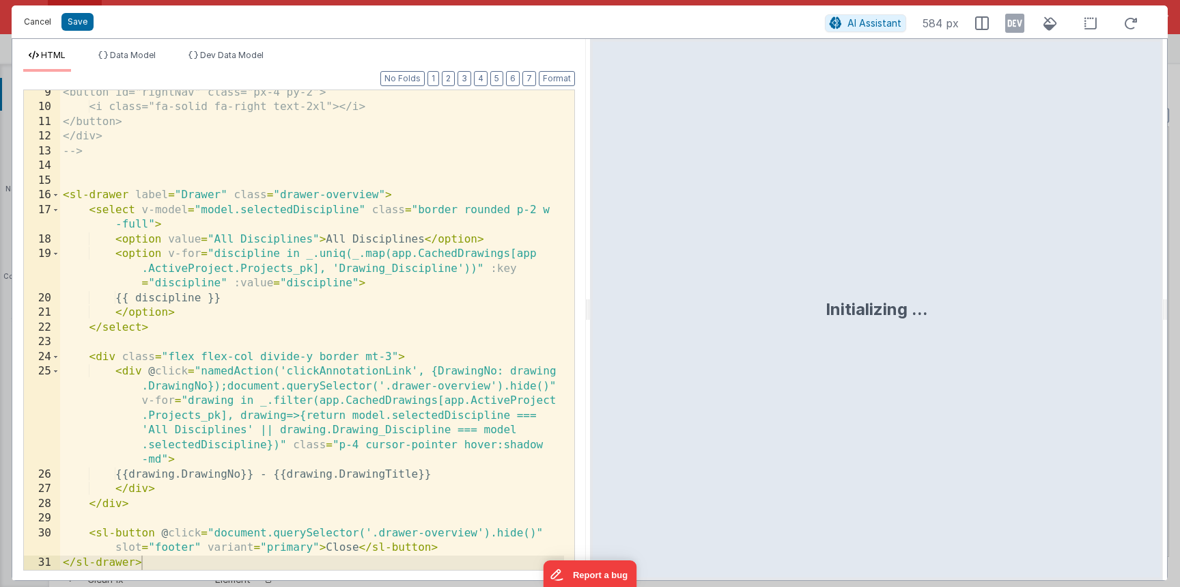
click at [50, 25] on button "Cancel" at bounding box center [37, 21] width 41 height 19
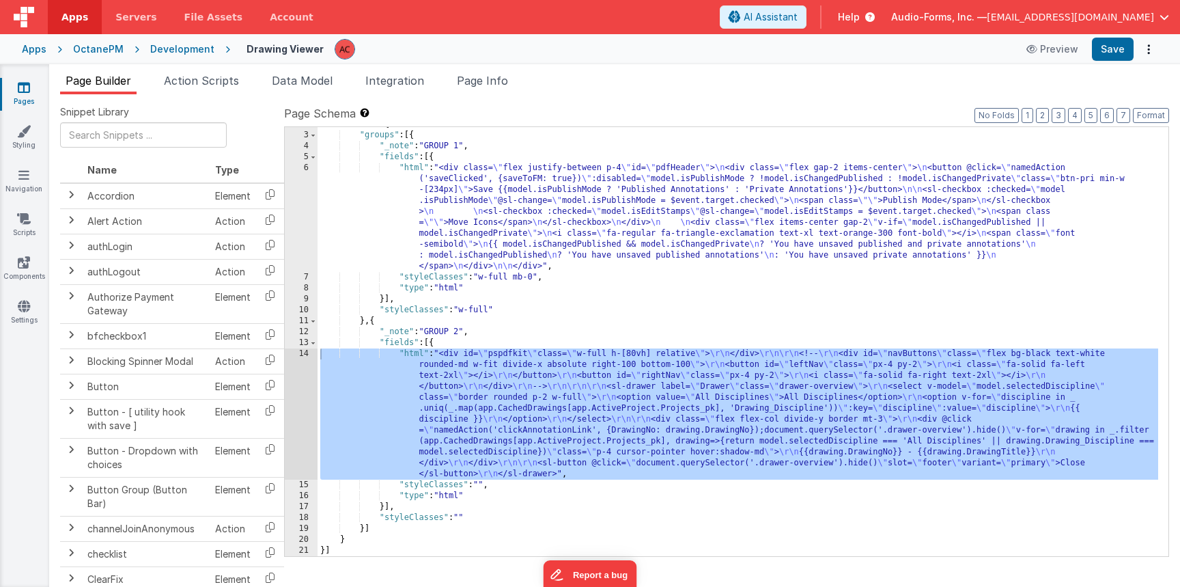
click at [577, 294] on div ""schema" : { "groups" : [{ "_note" : "GROUP 1" , "fields" : [{ "html" : "<div c…" at bounding box center [738, 344] width 841 height 451
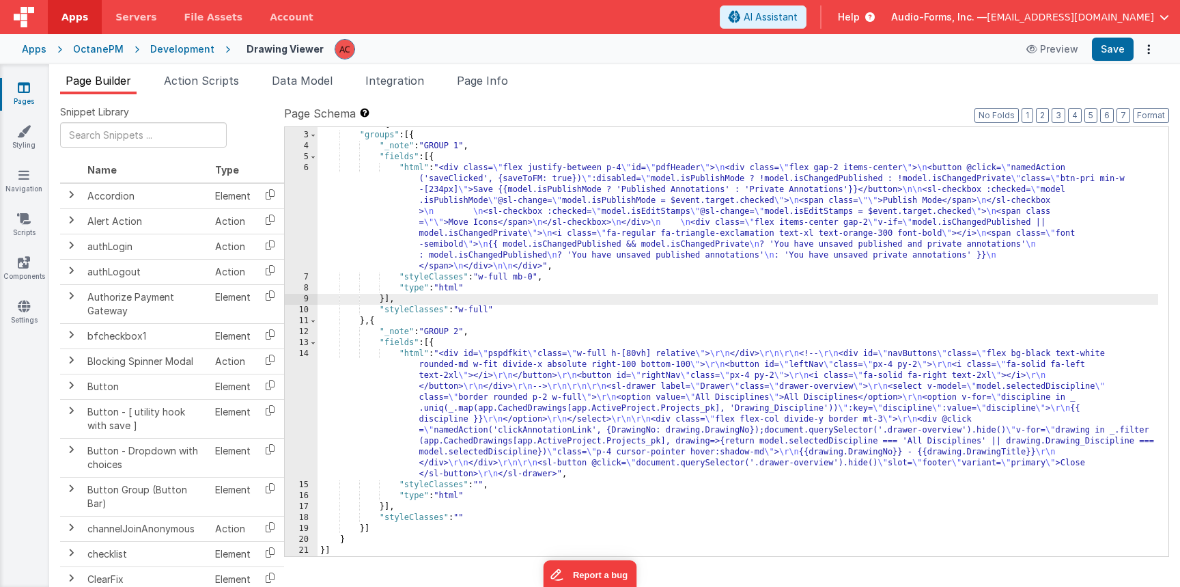
drag, startPoint x: 410, startPoint y: 384, endPoint x: 385, endPoint y: 376, distance: 26.4
click at [407, 383] on div ""schema" : { "groups" : [{ "_note" : "GROUP 1" , "fields" : [{ "html" : "<div c…" at bounding box center [738, 344] width 841 height 451
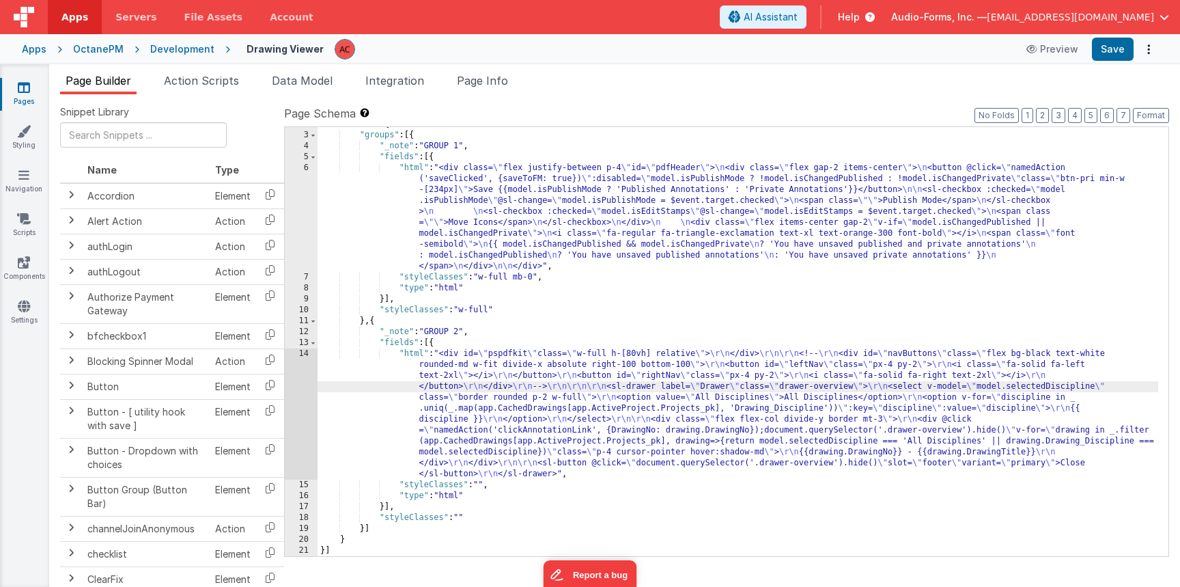
click at [301, 353] on div "14" at bounding box center [301, 413] width 33 height 131
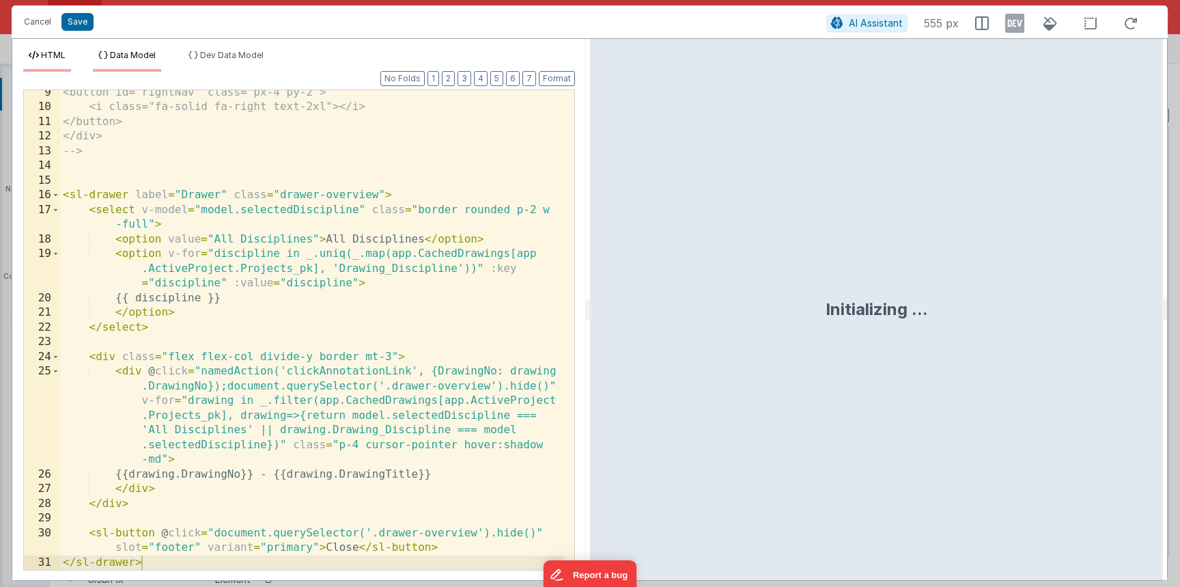
click at [139, 57] on span "Data Model" at bounding box center [133, 55] width 46 height 10
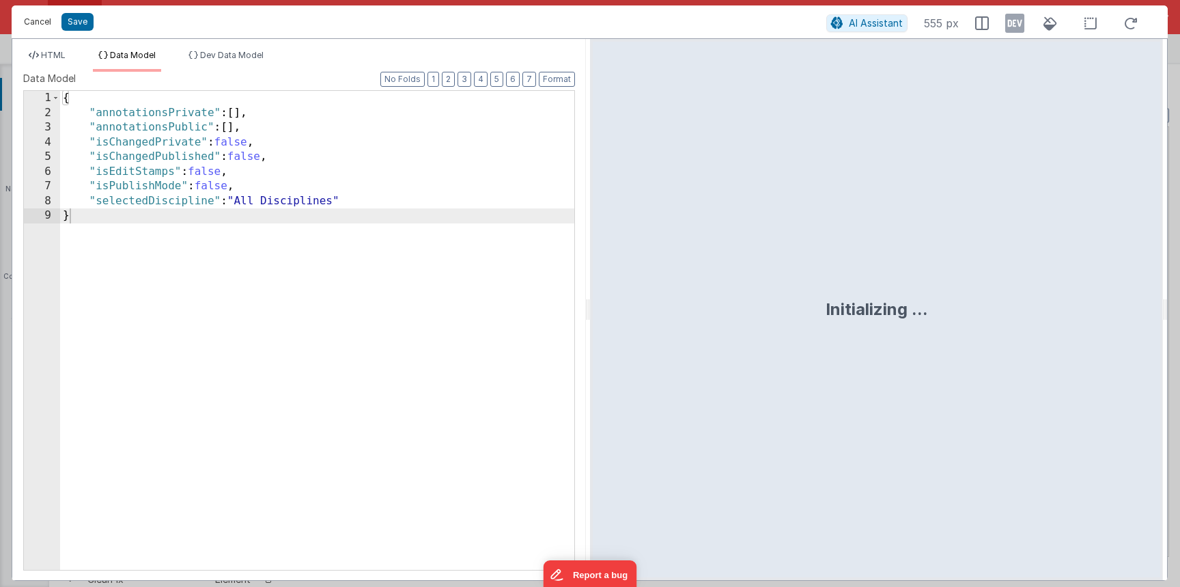
click at [42, 18] on button "Cancel" at bounding box center [37, 21] width 41 height 19
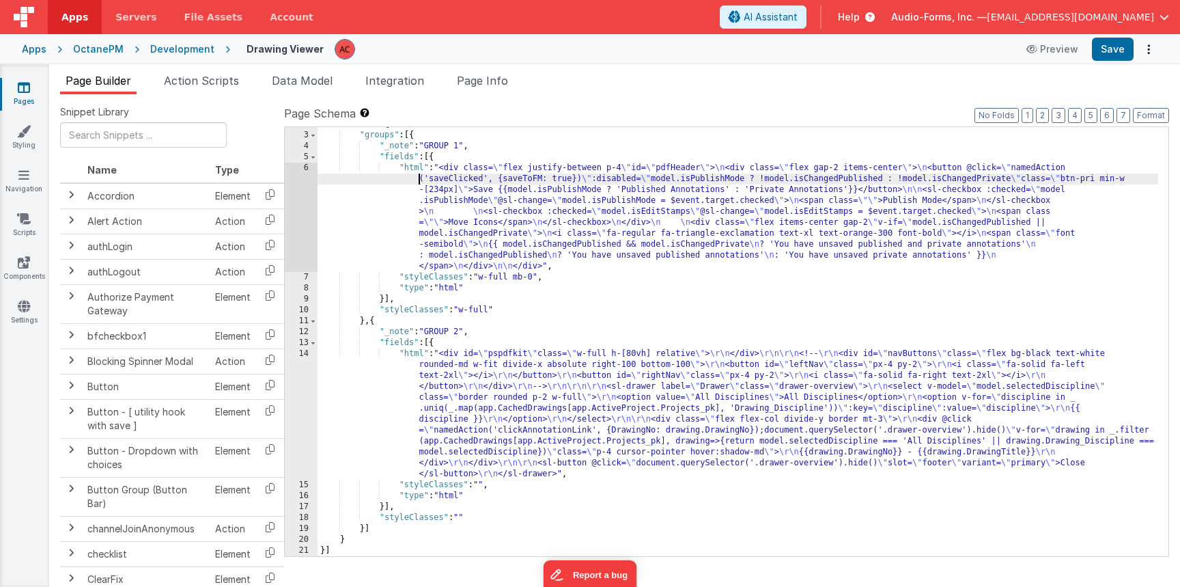
click at [385, 178] on div ""schema" : { "groups" : [{ "_note" : "GROUP 1" , "fields" : [{ "html" : "<div c…" at bounding box center [738, 344] width 841 height 451
click at [301, 169] on div "6" at bounding box center [301, 217] width 33 height 109
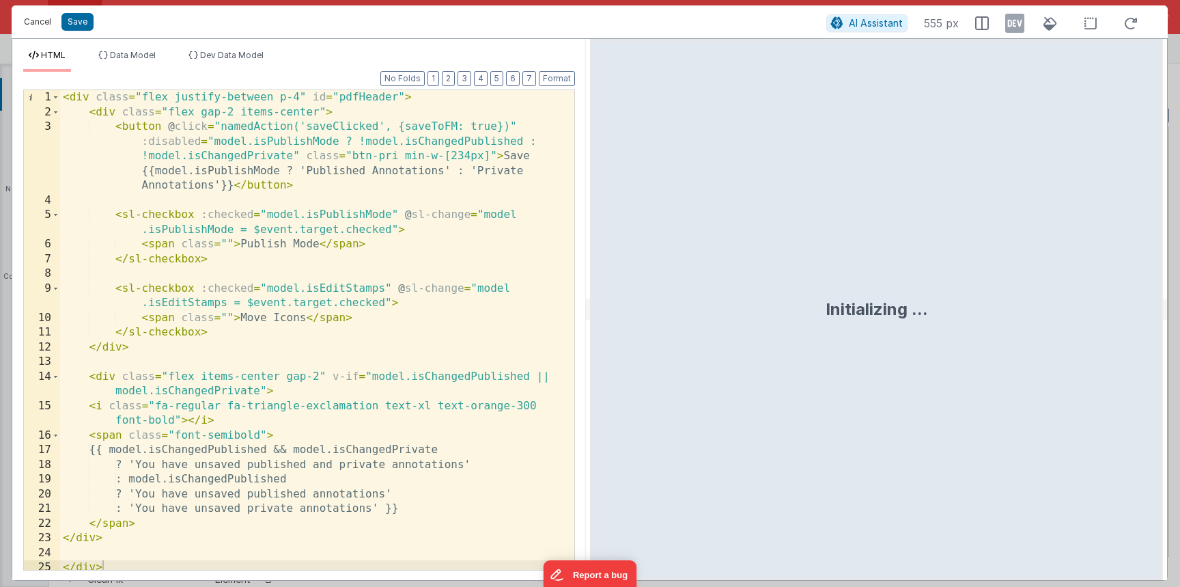
click at [49, 26] on button "Cancel" at bounding box center [37, 21] width 41 height 19
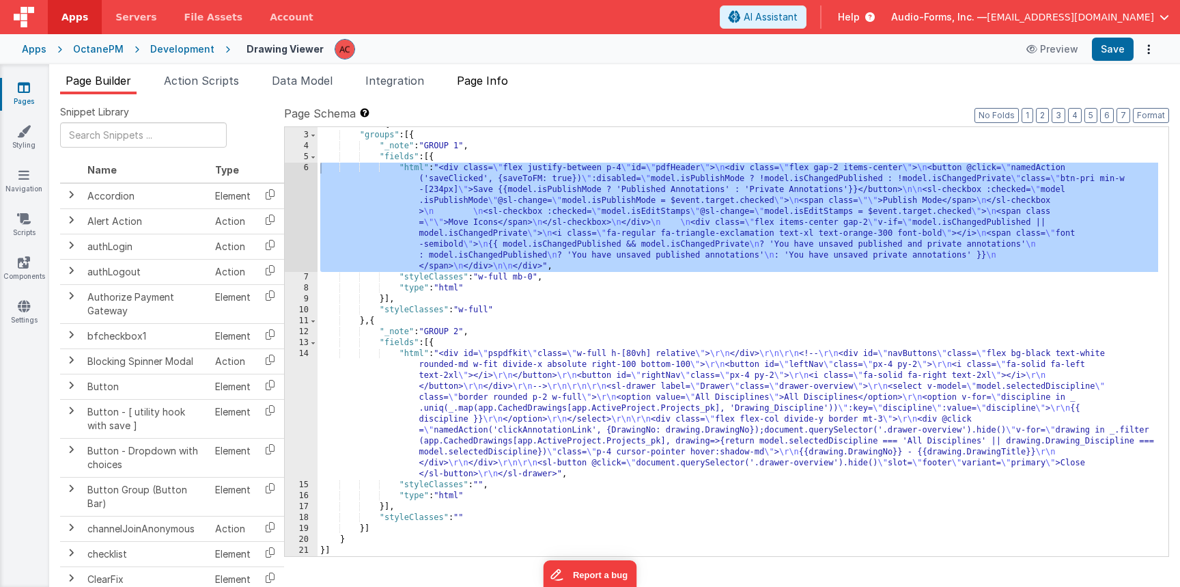
click at [507, 81] on span "Page Info" at bounding box center [482, 81] width 51 height 14
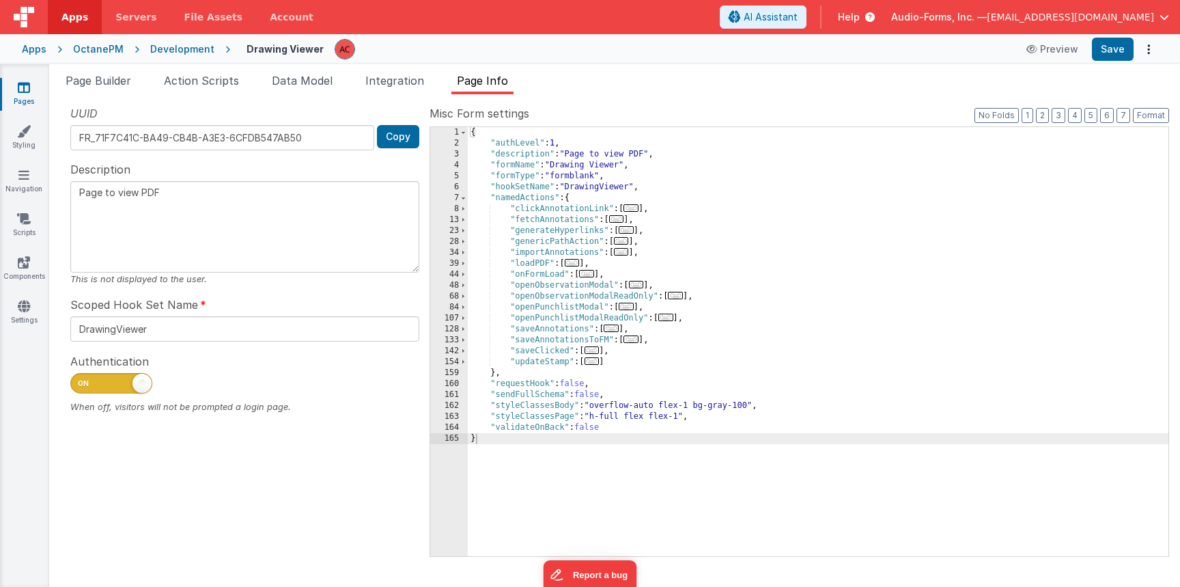
click at [19, 88] on icon at bounding box center [24, 88] width 12 height 14
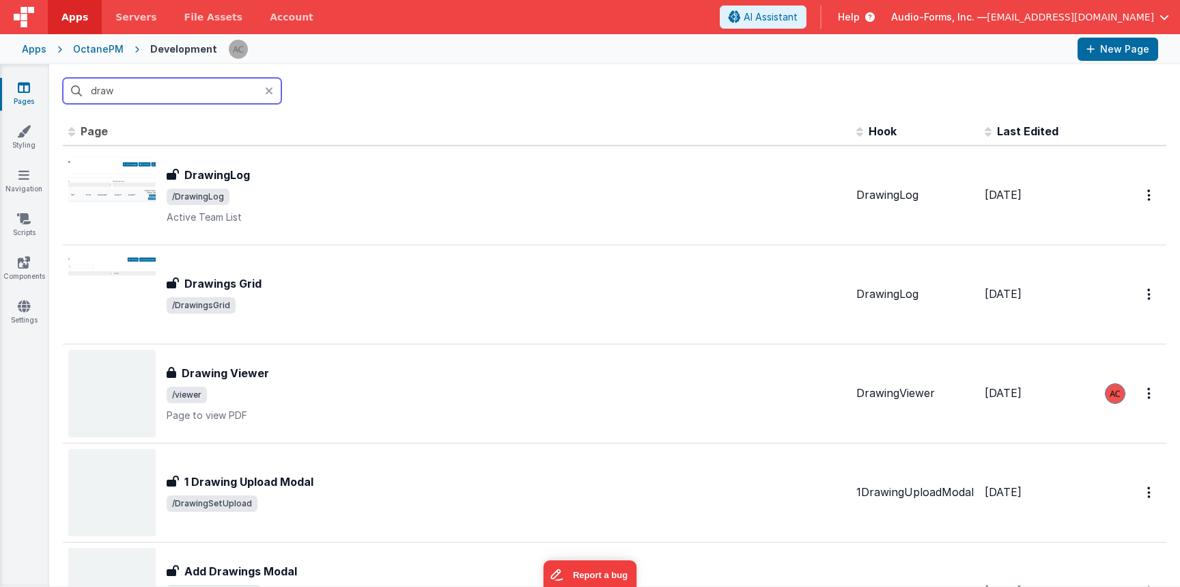
click at [158, 95] on input "draw" at bounding box center [172, 91] width 219 height 26
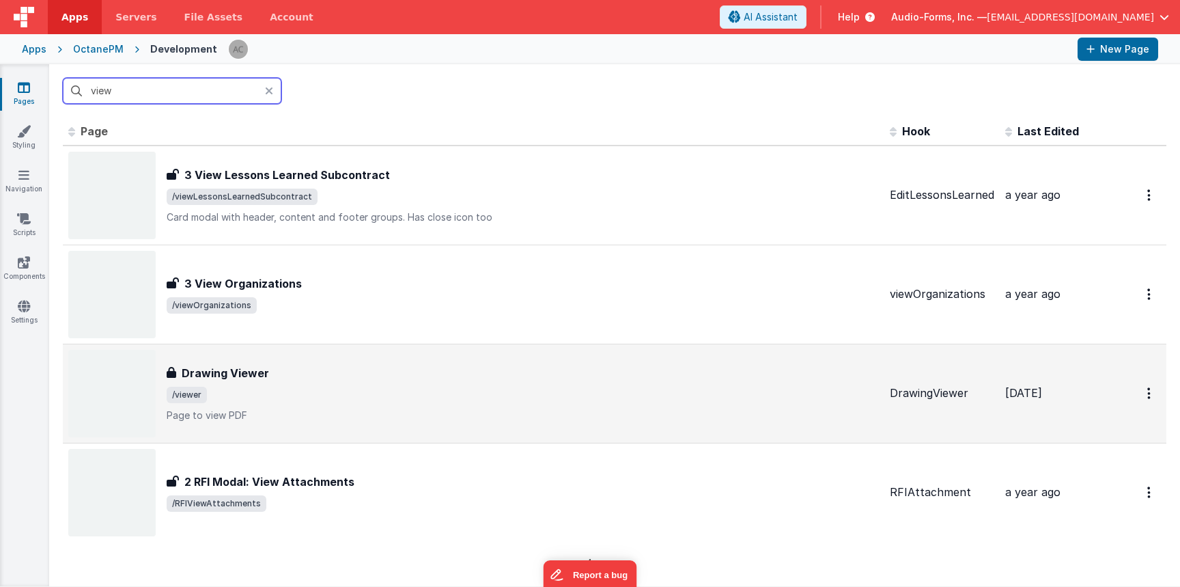
type input "view"
click at [299, 381] on div "Drawing Viewer Drawing Viewer /viewer Page to view PDF" at bounding box center [523, 393] width 712 height 57
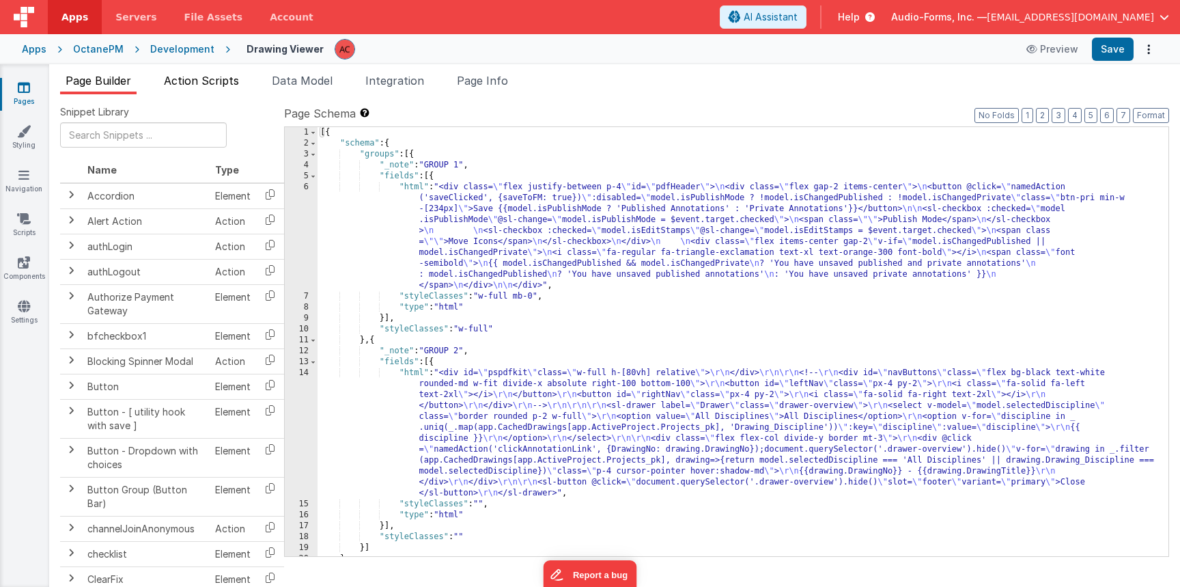
click at [189, 83] on span "Action Scripts" at bounding box center [201, 81] width 75 height 14
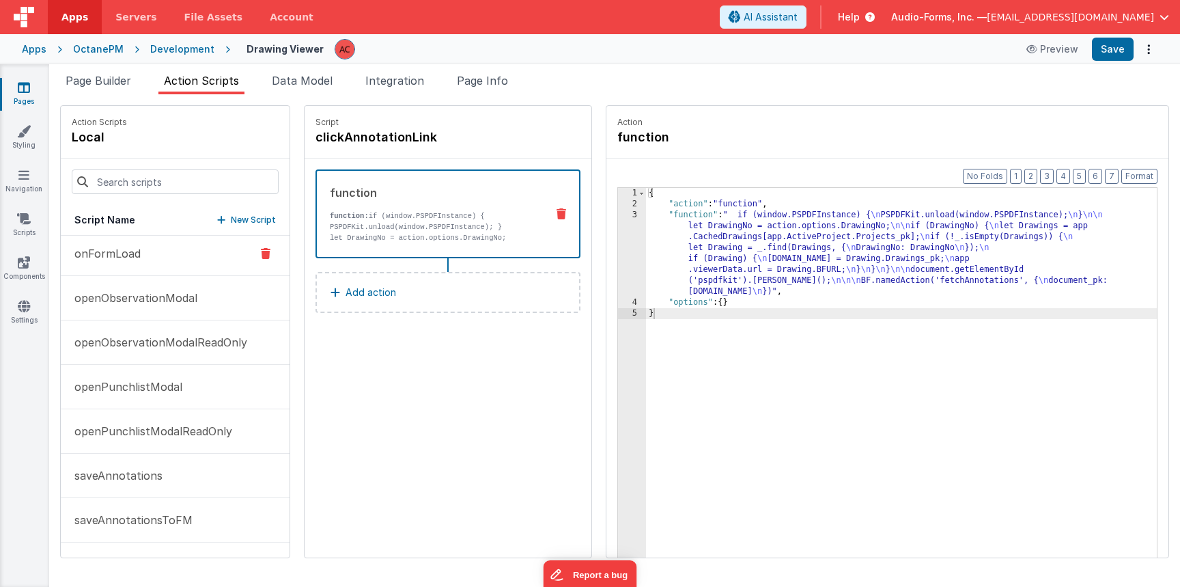
scroll to position [271, 0]
click at [136, 258] on p "onFormLoad" at bounding box center [103, 253] width 74 height 16
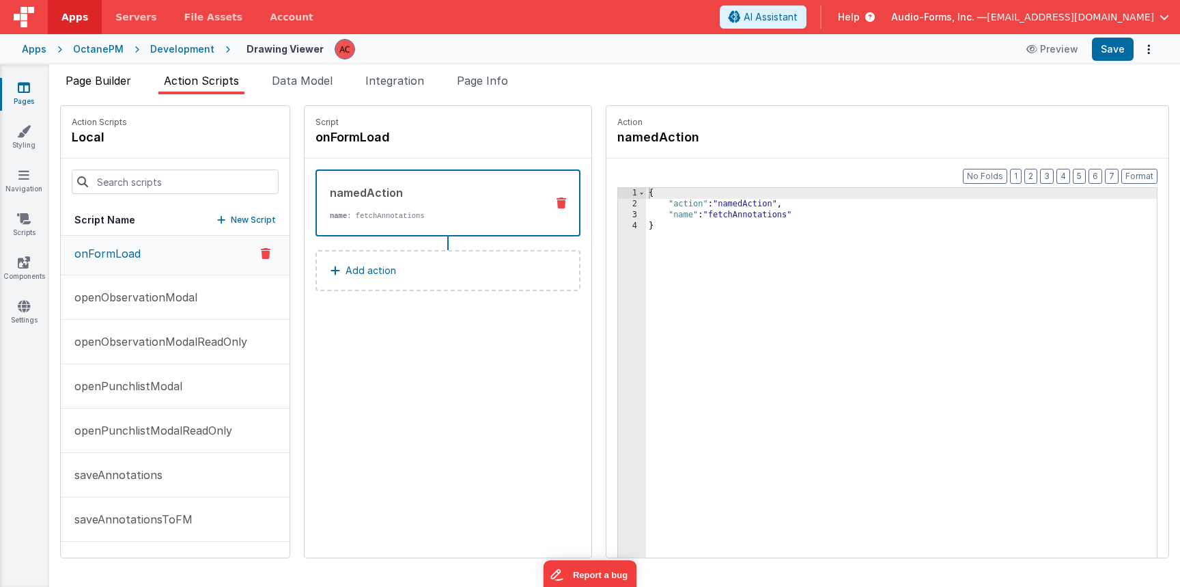
click at [116, 78] on span "Page Builder" at bounding box center [99, 81] width 66 height 14
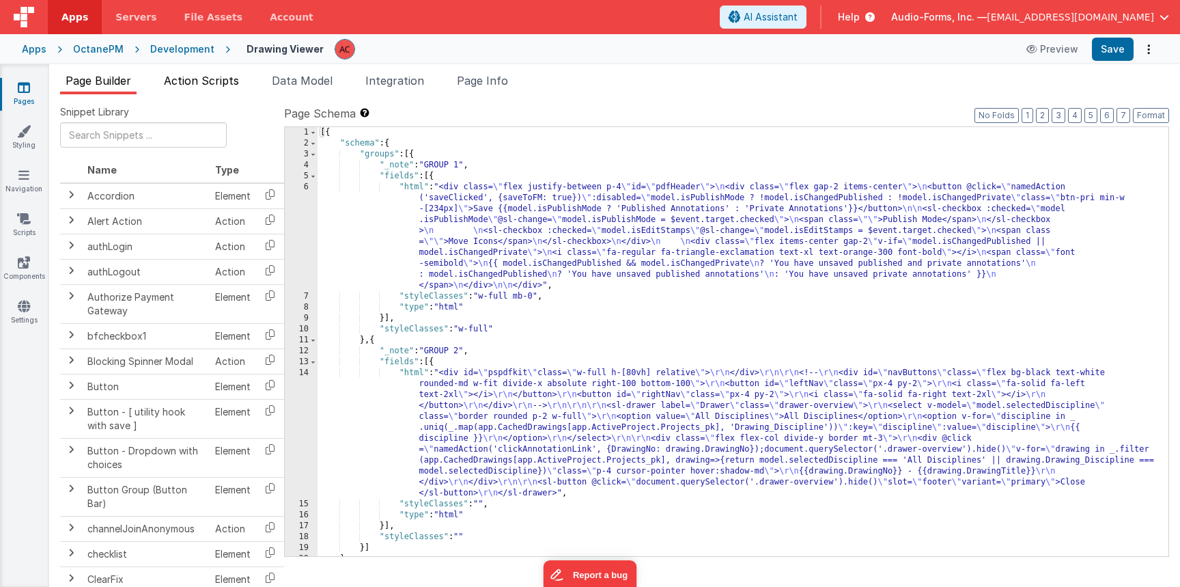
click at [189, 79] on span "Action Scripts" at bounding box center [201, 81] width 75 height 14
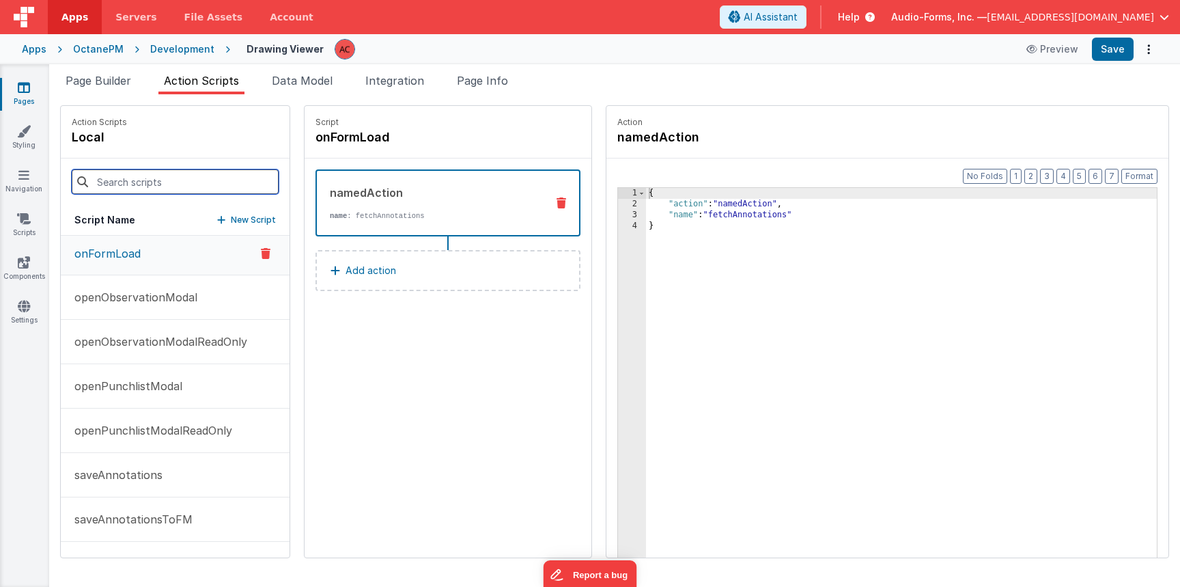
click at [169, 176] on input at bounding box center [175, 181] width 207 height 25
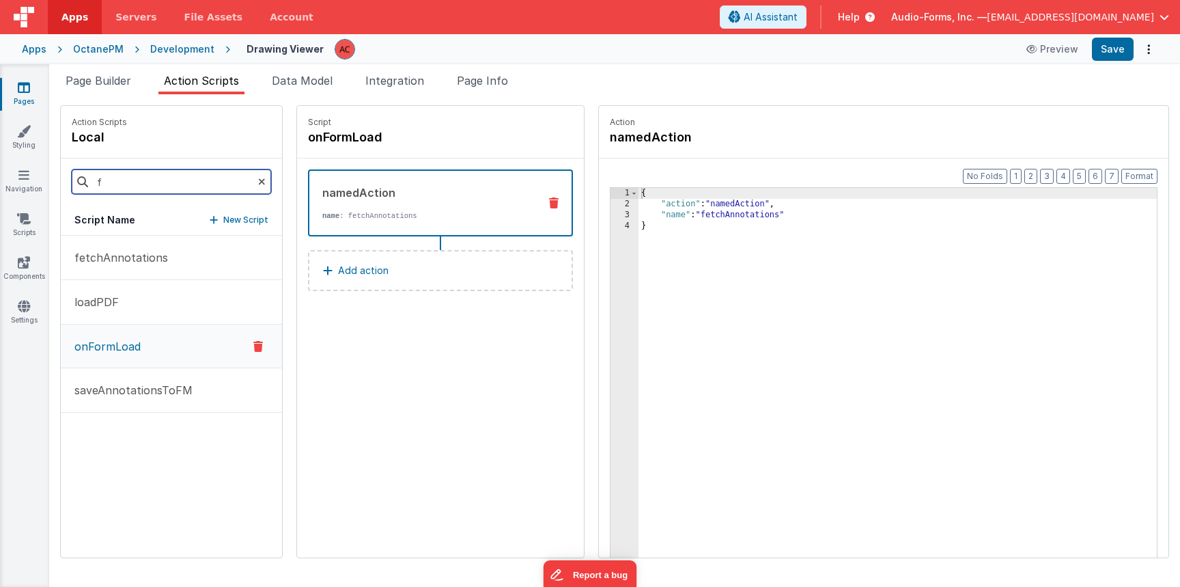
scroll to position [0, 0]
type input "fet"
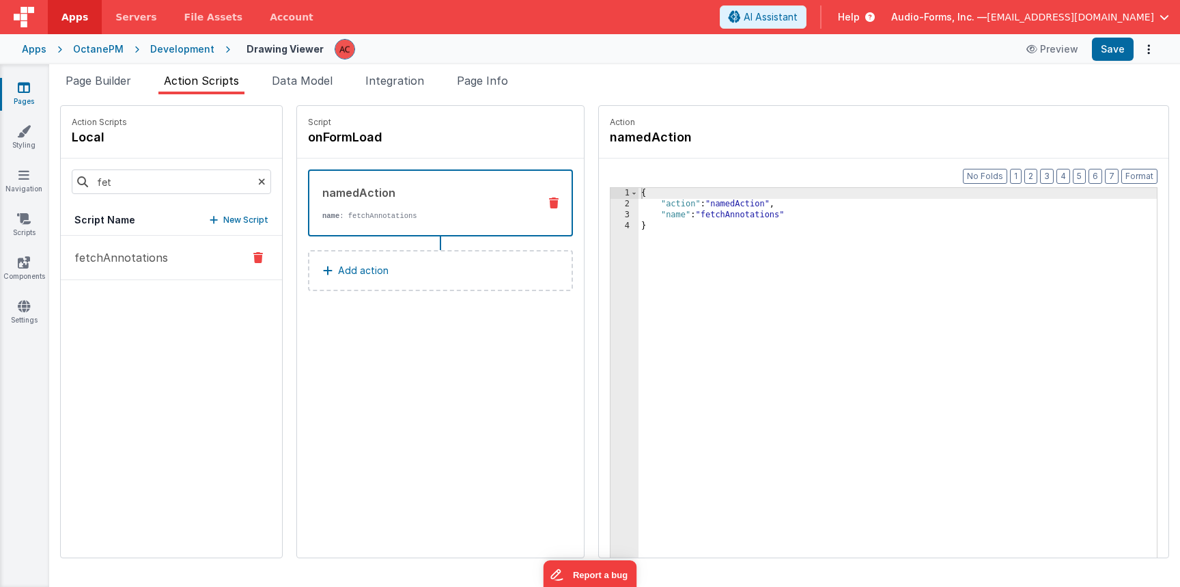
click at [142, 247] on button "fetchAnnotations" at bounding box center [171, 258] width 221 height 44
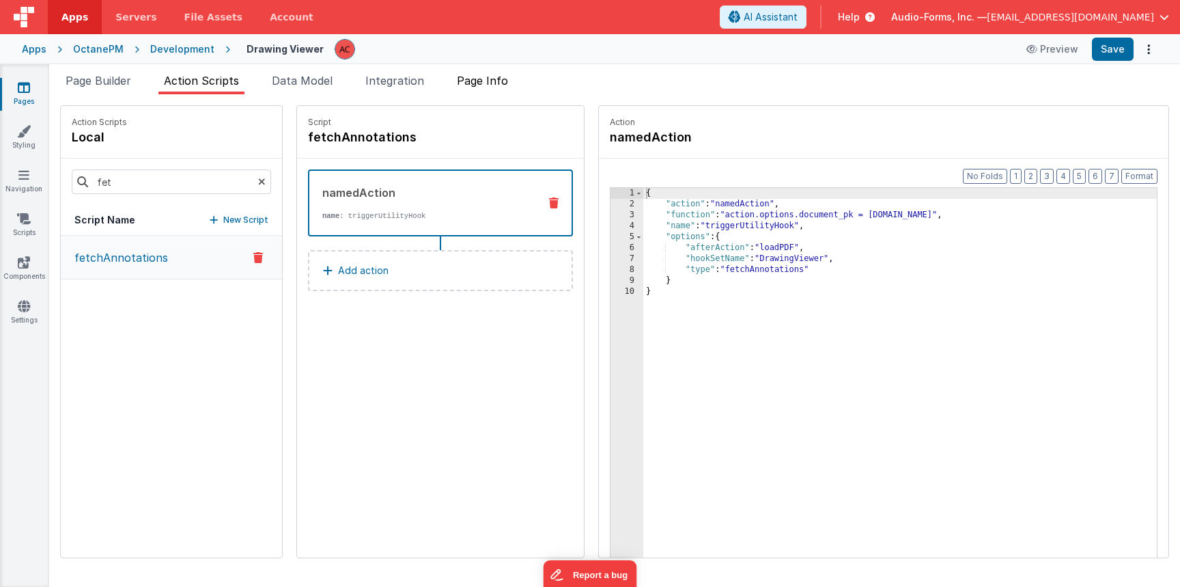
click at [488, 83] on span "Page Info" at bounding box center [482, 81] width 51 height 14
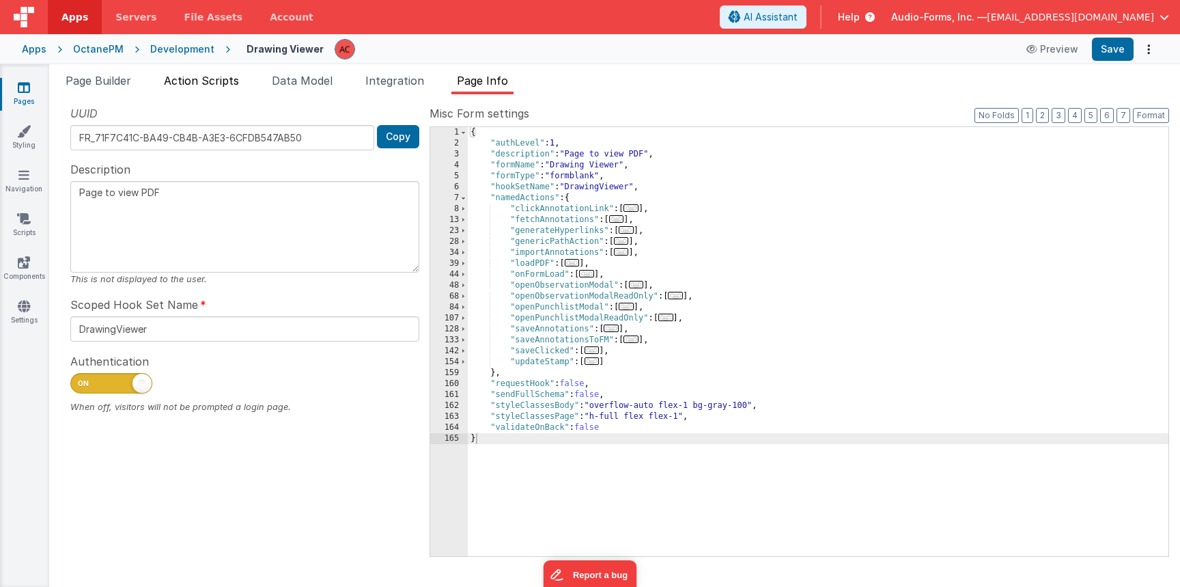
click at [237, 88] on li "Action Scripts" at bounding box center [201, 83] width 86 height 22
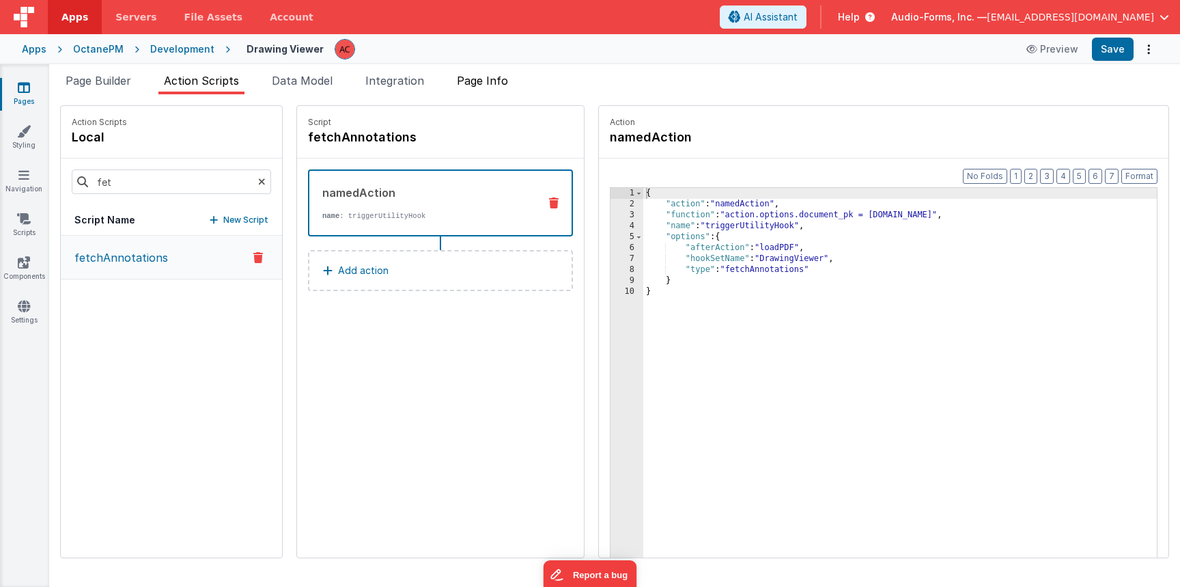
click at [484, 82] on span "Page Info" at bounding box center [482, 81] width 51 height 14
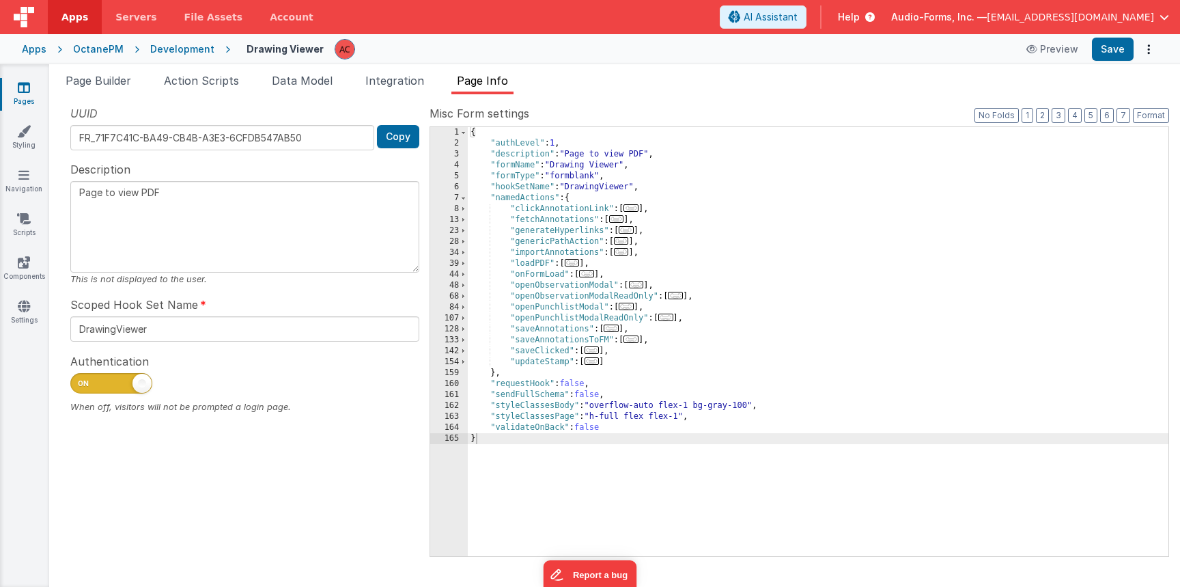
click at [700, 182] on div "{ "authLevel" : 1 , "description" : "Page to view PDF" , "formName" : "Drawing …" at bounding box center [818, 352] width 701 height 451
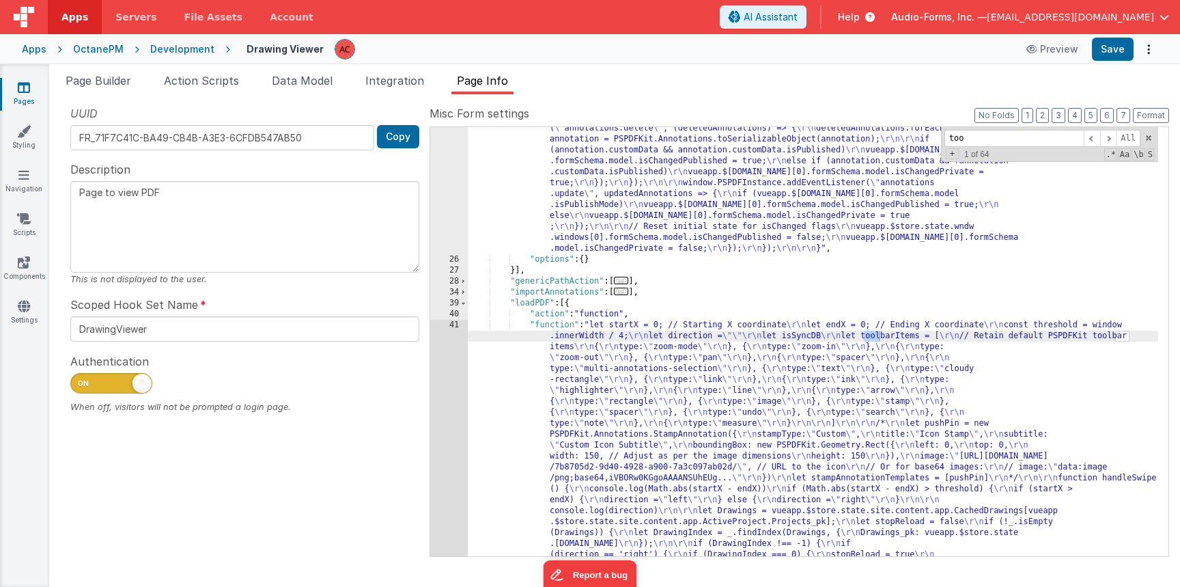
scroll to position [430, 0]
type input "toolbar"
click at [214, 77] on span "Action Scripts" at bounding box center [201, 81] width 75 height 14
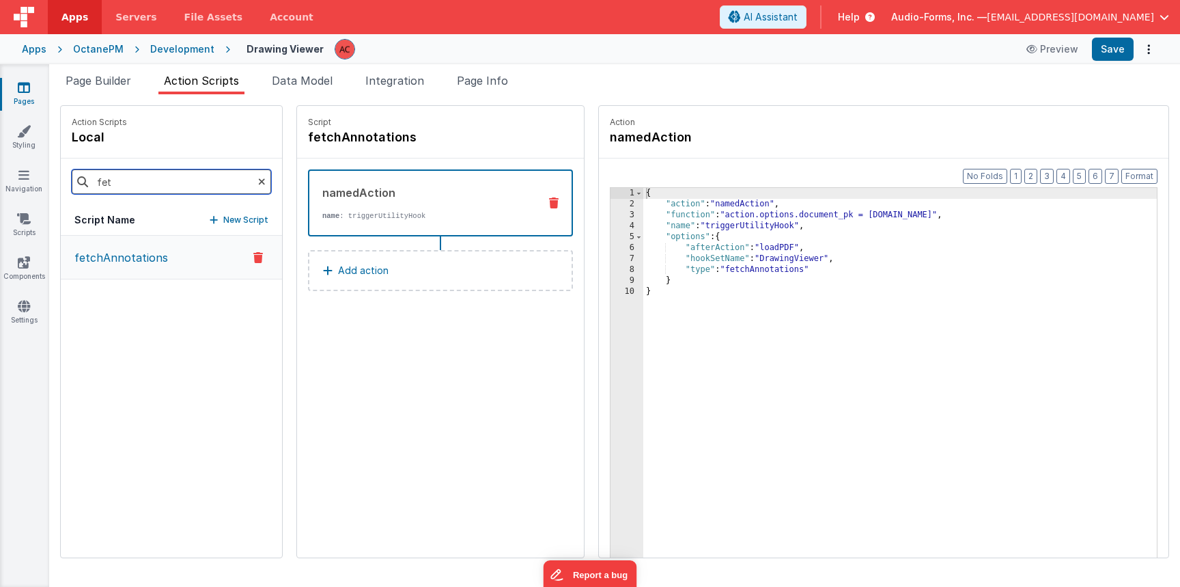
click at [122, 184] on input "fet" at bounding box center [171, 181] width 199 height 25
type input "l"
type input "oad"
click at [135, 265] on button "loadPDF" at bounding box center [171, 258] width 221 height 44
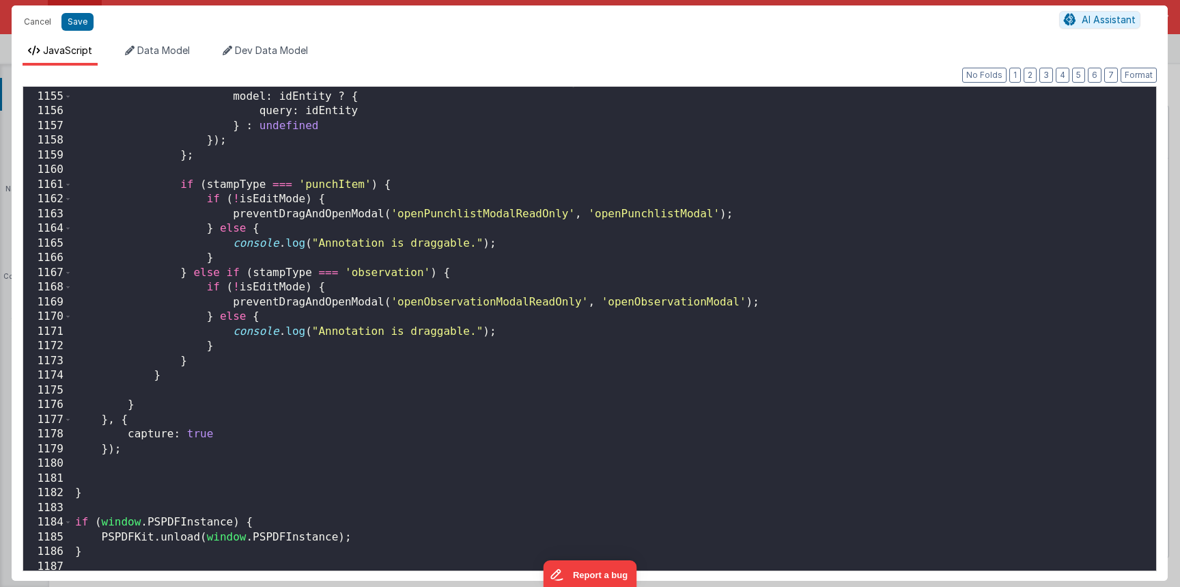
scroll to position [17625, 0]
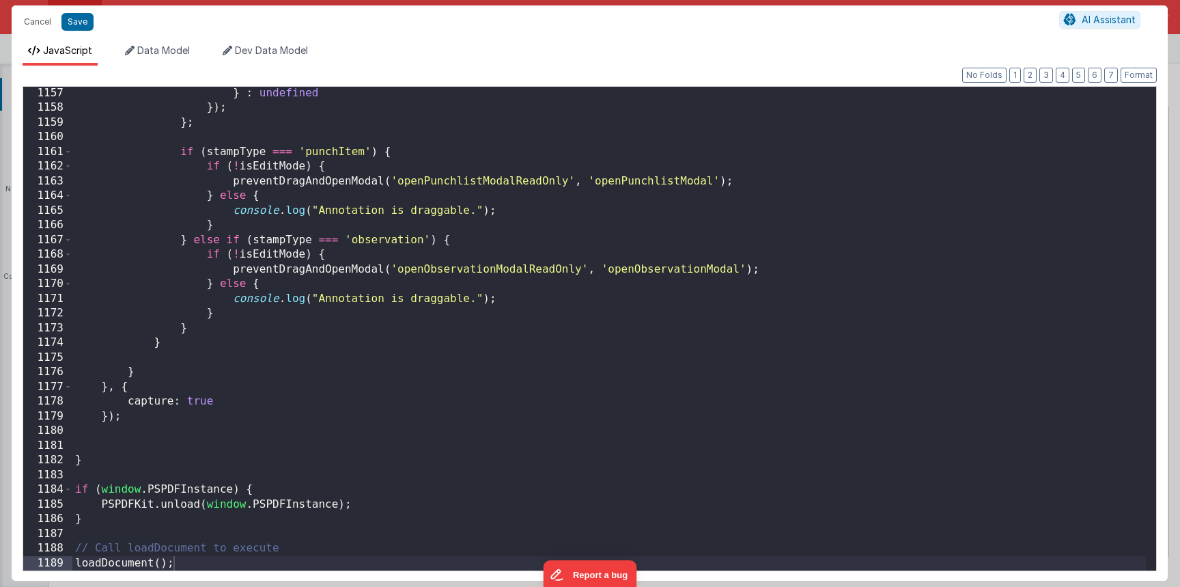
click at [417, 342] on div "} : undefined }) ; } ; if ( stampType === 'punchItem' ) { if ( ! isEditMode ) {…" at bounding box center [609, 342] width 1074 height 513
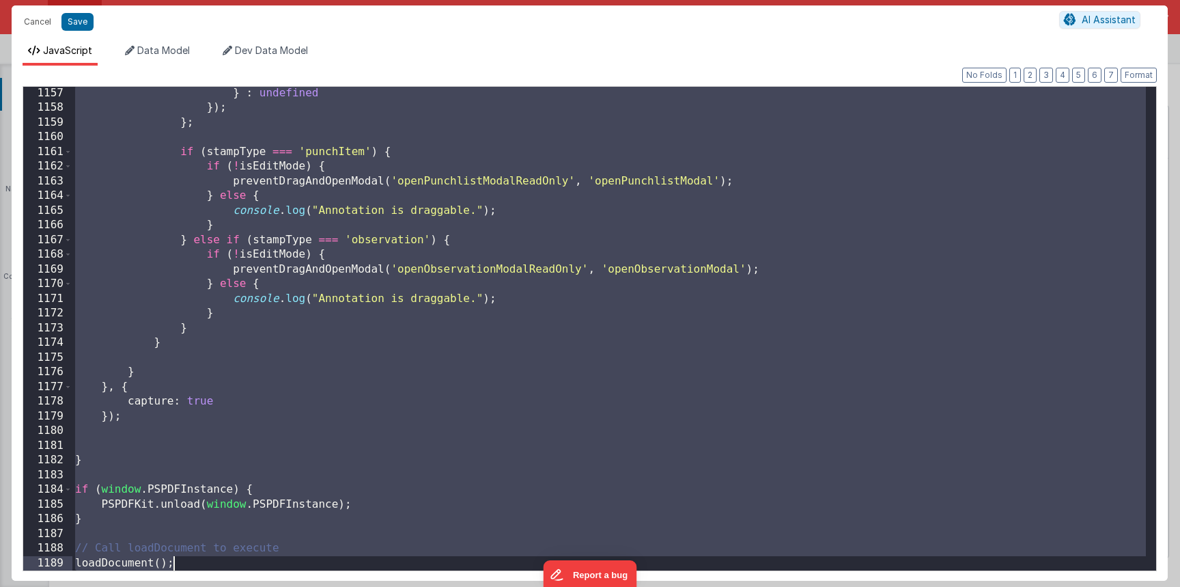
click at [438, 368] on div "} : undefined }) ; } ; if ( stampType === 'punchItem' ) { if ( ! isEditMode ) {…" at bounding box center [609, 342] width 1074 height 513
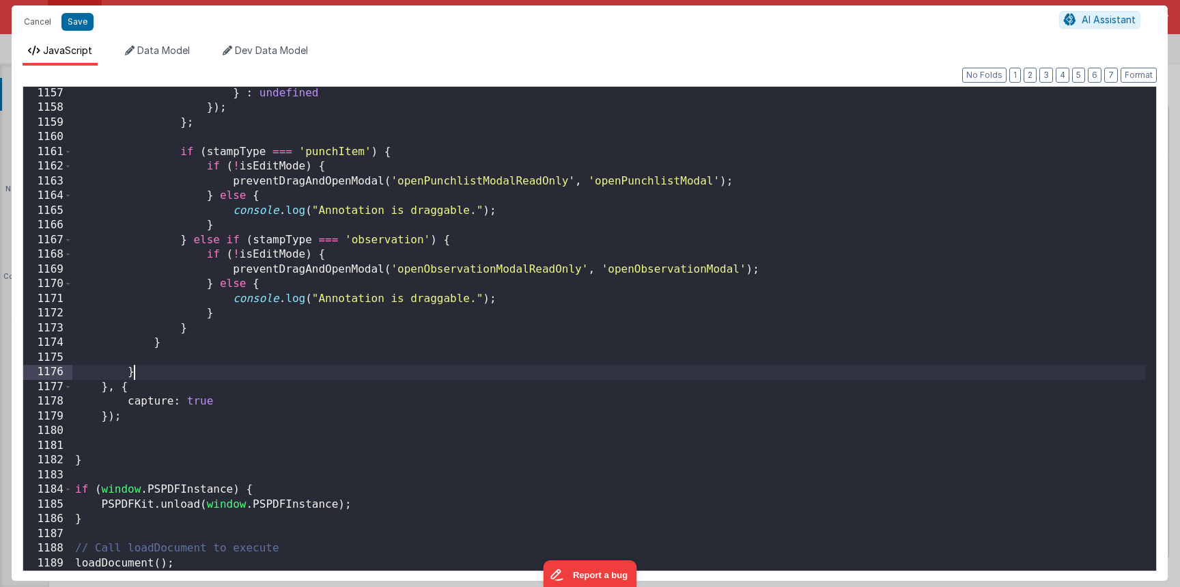
click at [434, 225] on div "} : undefined }) ; } ; if ( stampType === 'punchItem' ) { if ( ! isEditMode ) {…" at bounding box center [609, 342] width 1074 height 513
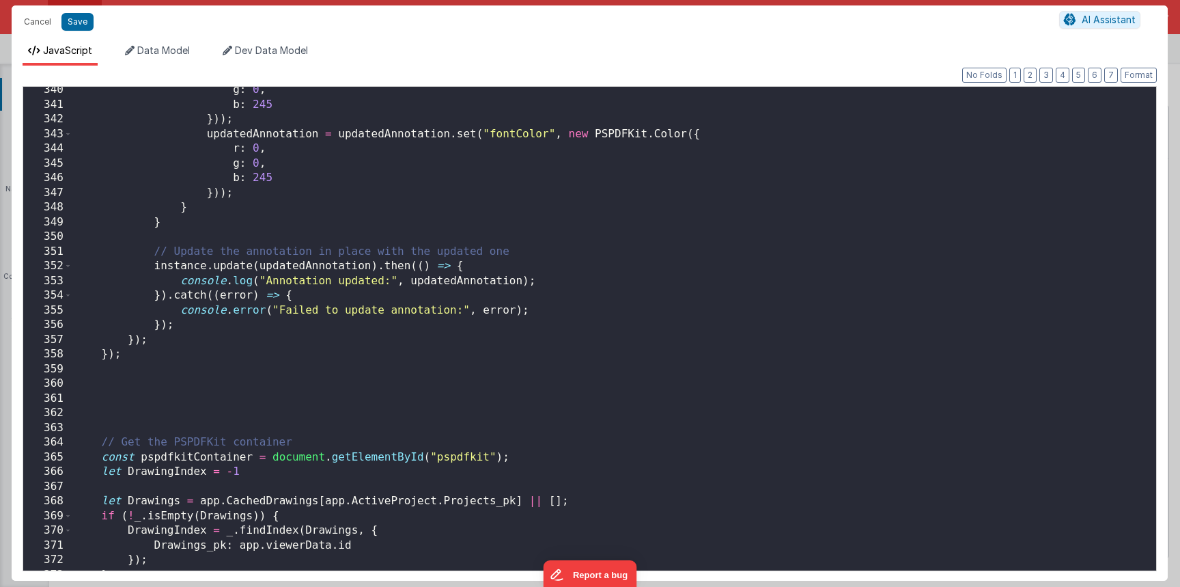
scroll to position [4550, 0]
